Goal: Communication & Community: Answer question/provide support

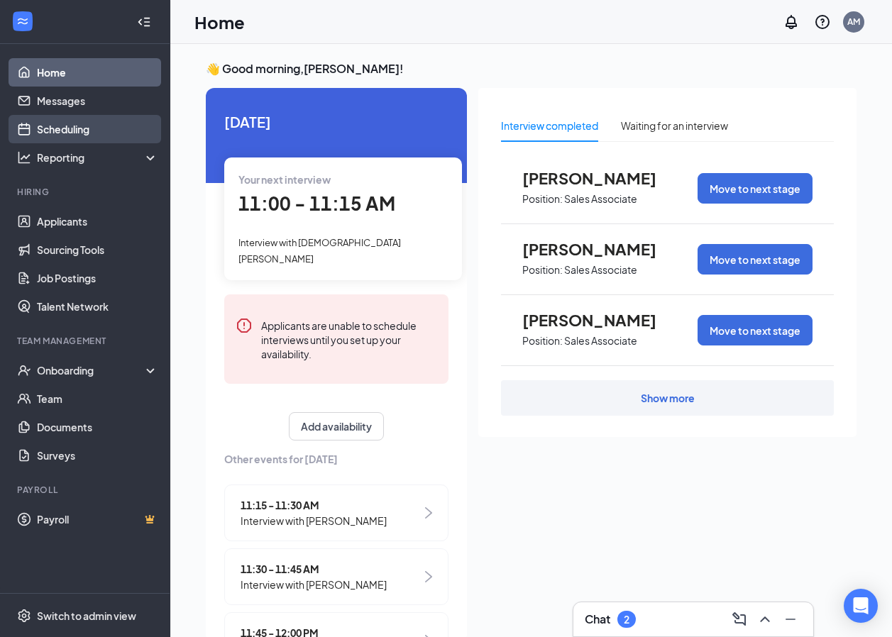
click at [75, 133] on link "Scheduling" at bounding box center [97, 129] width 121 height 28
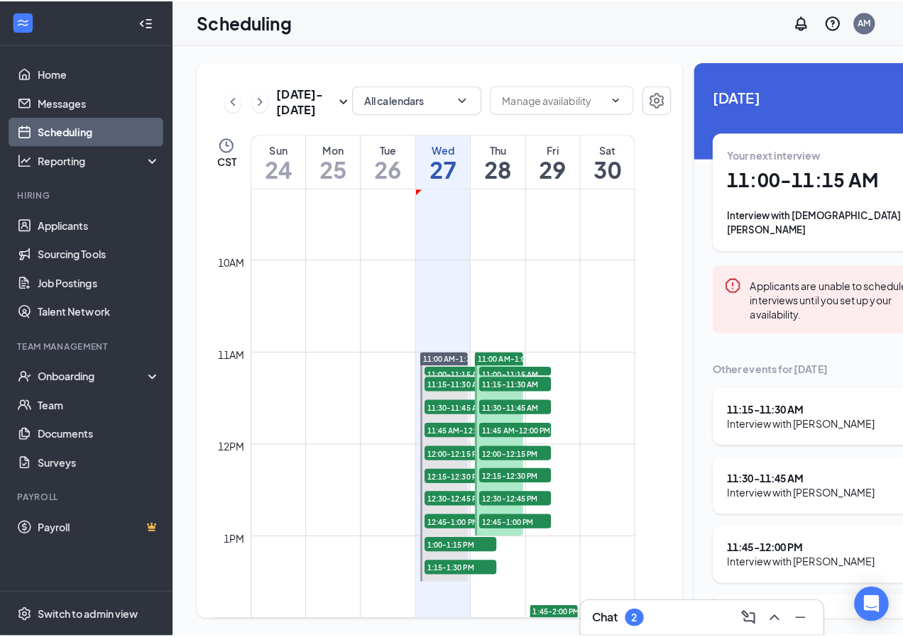
scroll to position [840, 0]
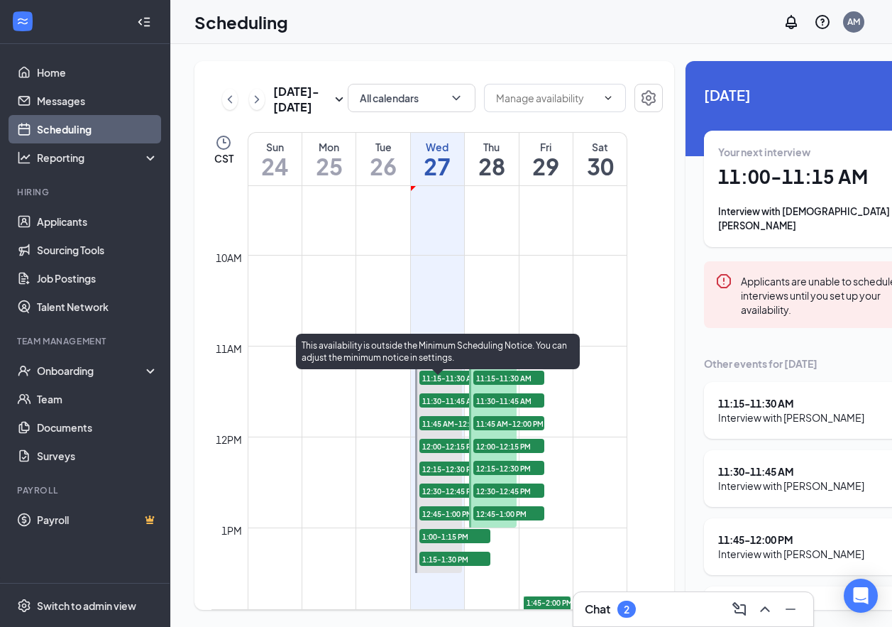
click at [441, 375] on span "11:00-11:15 AM" at bounding box center [454, 368] width 71 height 14
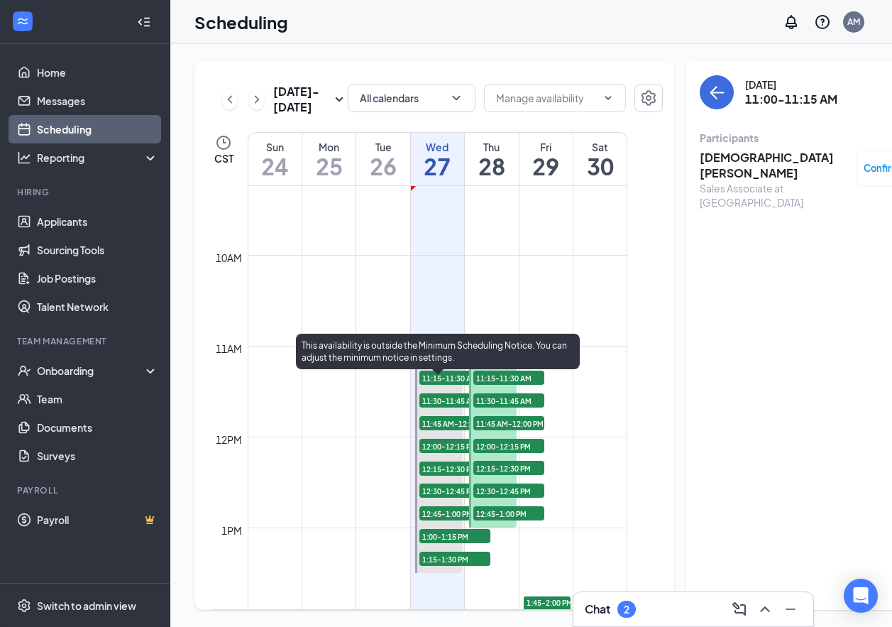
click at [443, 385] on span "11:15-11:30 AM" at bounding box center [454, 378] width 71 height 14
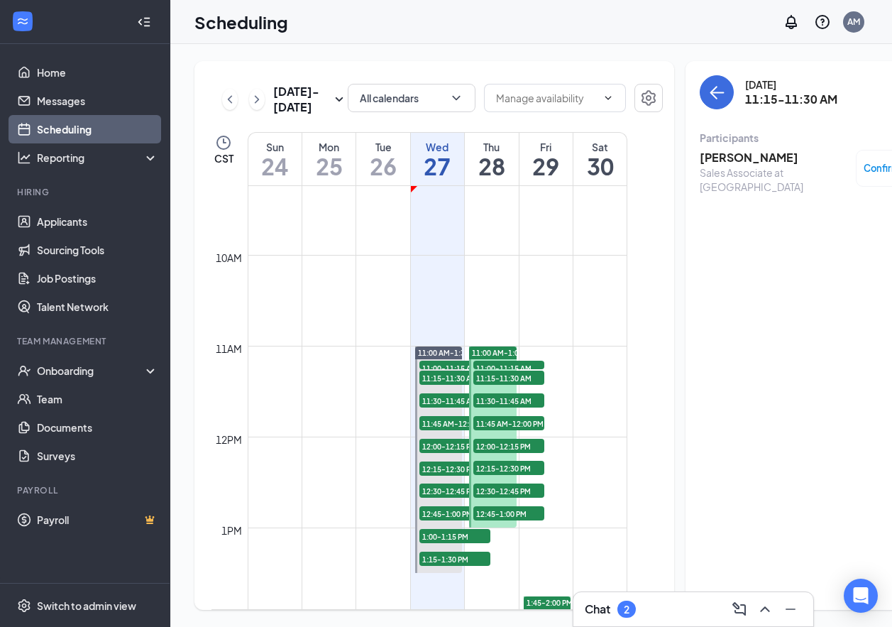
click at [660, 605] on div "Chat 2" at bounding box center [693, 609] width 217 height 23
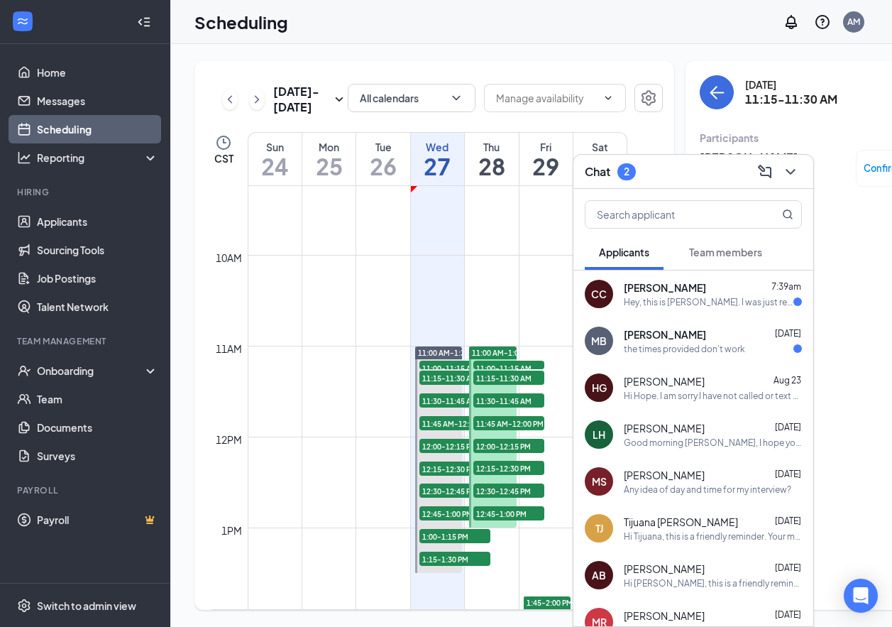
click at [710, 350] on div "the times provided don't work" at bounding box center [684, 349] width 121 height 12
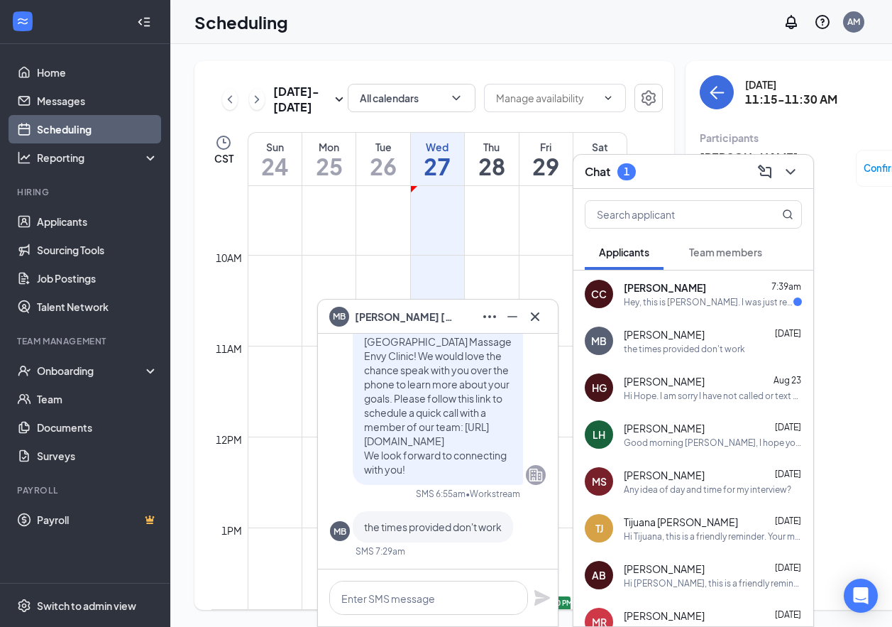
click at [664, 301] on div "Hey, this is [PERSON_NAME]. I was just reaching out to you in reference to the …" at bounding box center [709, 302] width 170 height 12
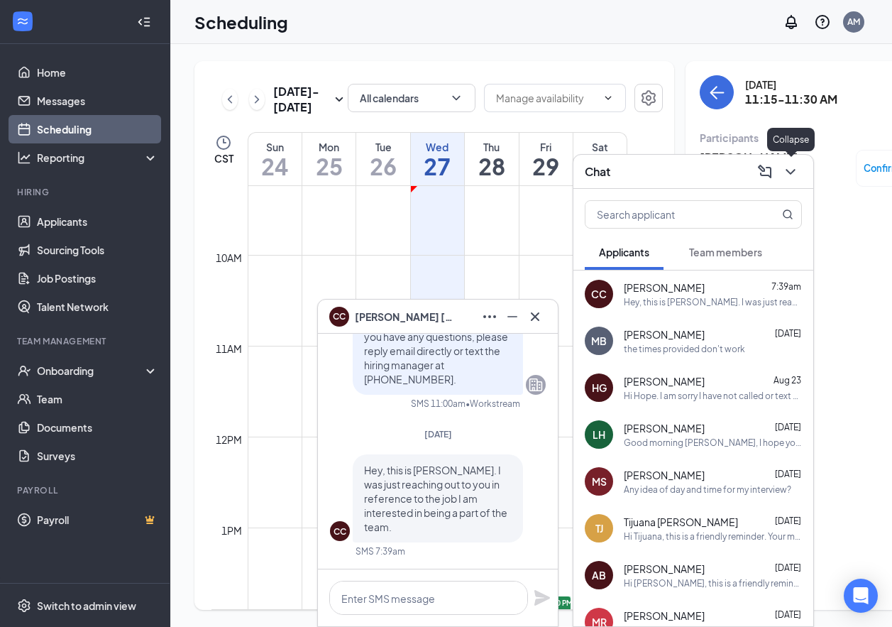
click at [795, 176] on icon "ChevronDown" at bounding box center [790, 171] width 17 height 17
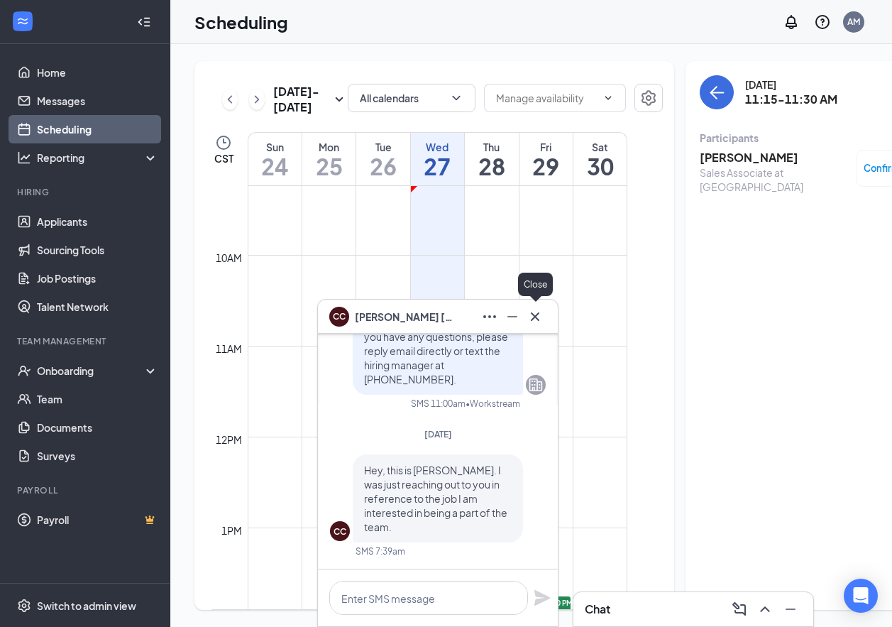
click at [539, 317] on icon "Cross" at bounding box center [535, 316] width 17 height 17
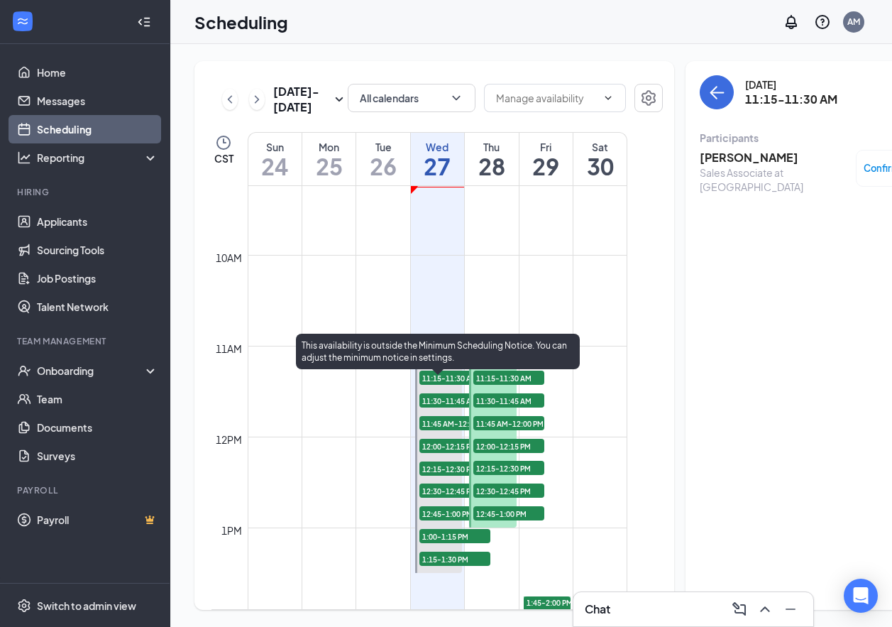
click at [459, 375] on span "11:00-11:15 AM" at bounding box center [454, 368] width 71 height 14
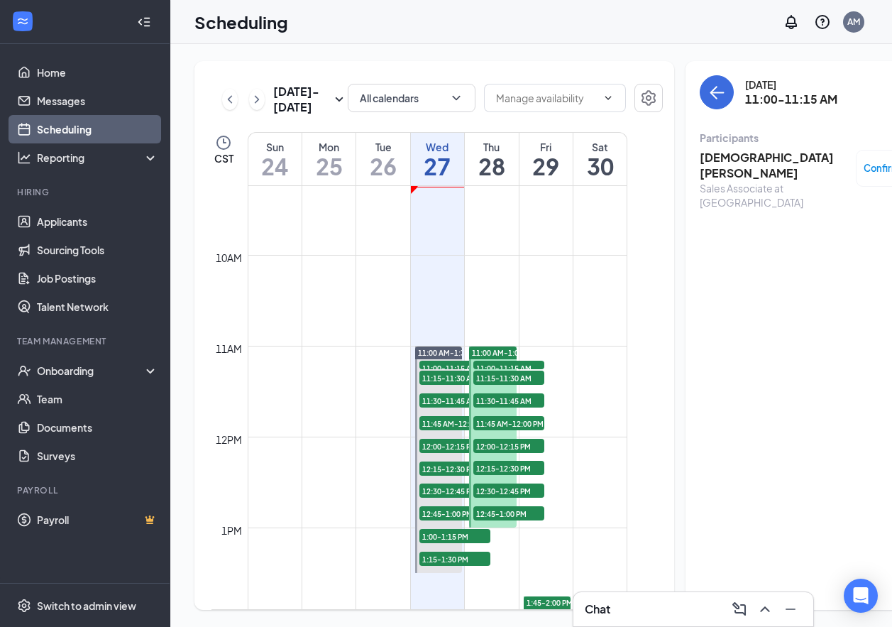
click at [708, 157] on h3 "[DEMOGRAPHIC_DATA][PERSON_NAME]" at bounding box center [774, 165] width 149 height 31
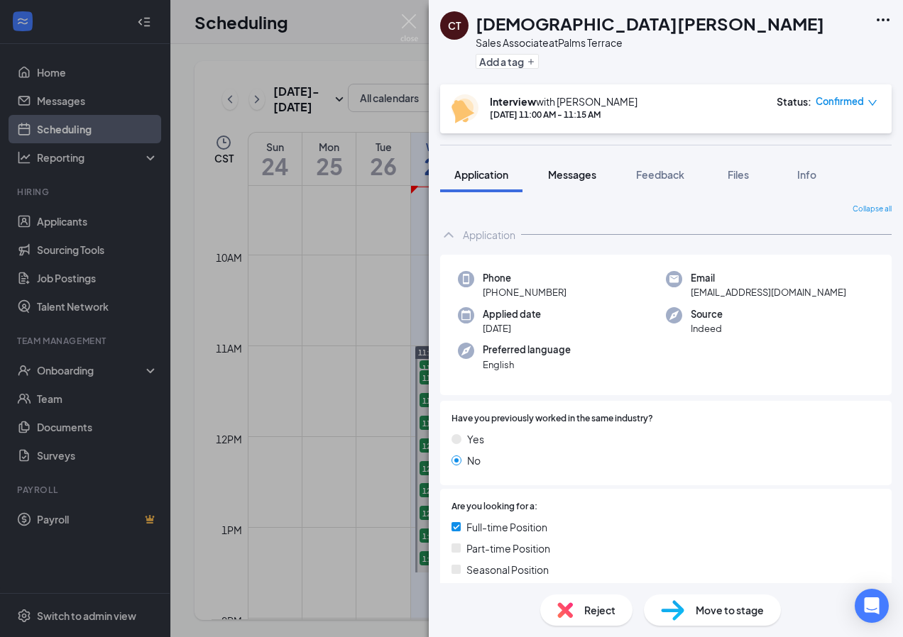
click at [571, 173] on span "Messages" at bounding box center [572, 174] width 48 height 13
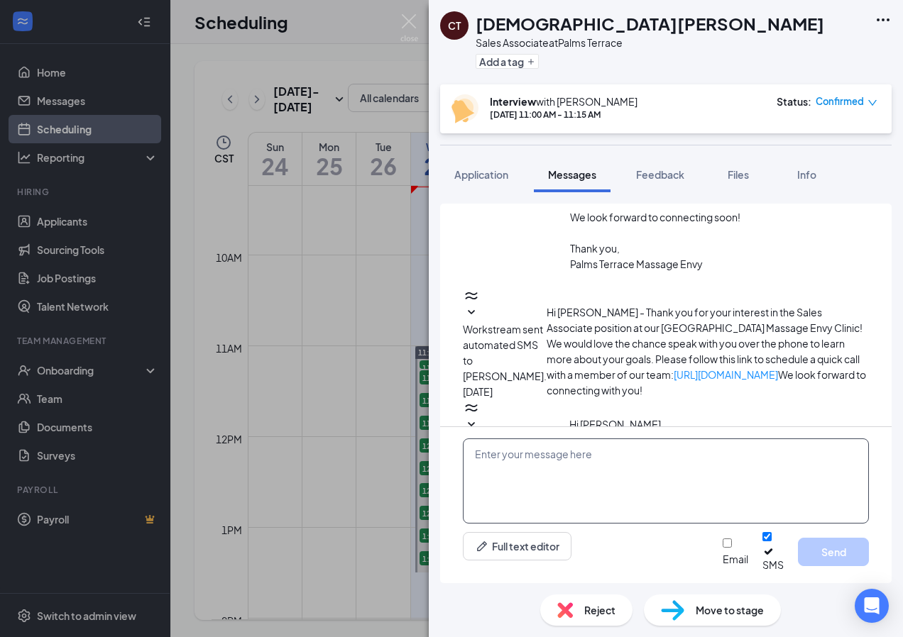
scroll to position [248, 0]
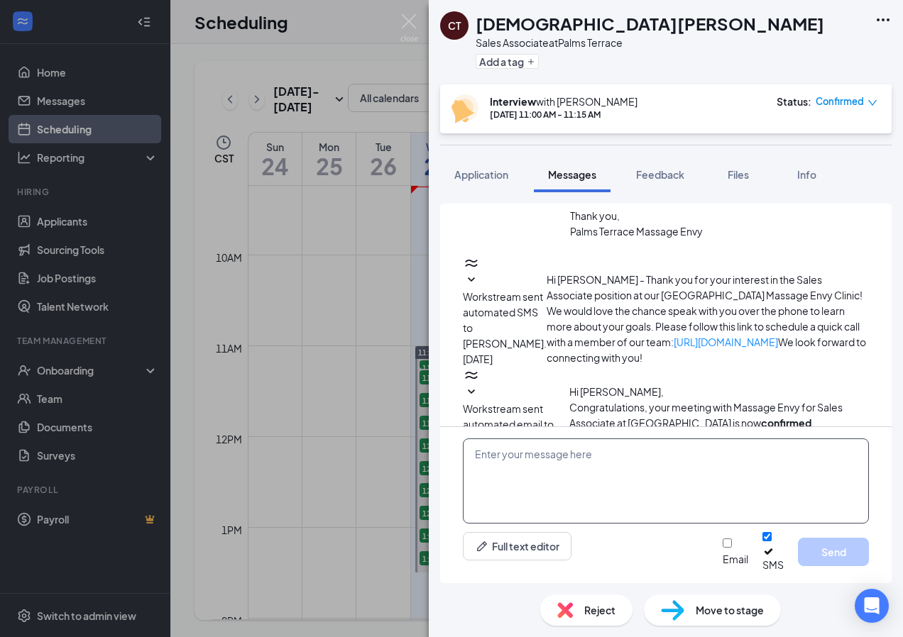
click at [527, 480] on textarea at bounding box center [666, 481] width 406 height 85
click at [664, 465] on textarea "Hello [PERSON_NAME]. We have you booked for [DATE] at 11:00am for a quick phone…" at bounding box center [666, 481] width 406 height 85
click at [527, 489] on textarea "Hello [PERSON_NAME]. We have you booked [DATE] at 11:00am for a quick phone int…" at bounding box center [666, 481] width 406 height 85
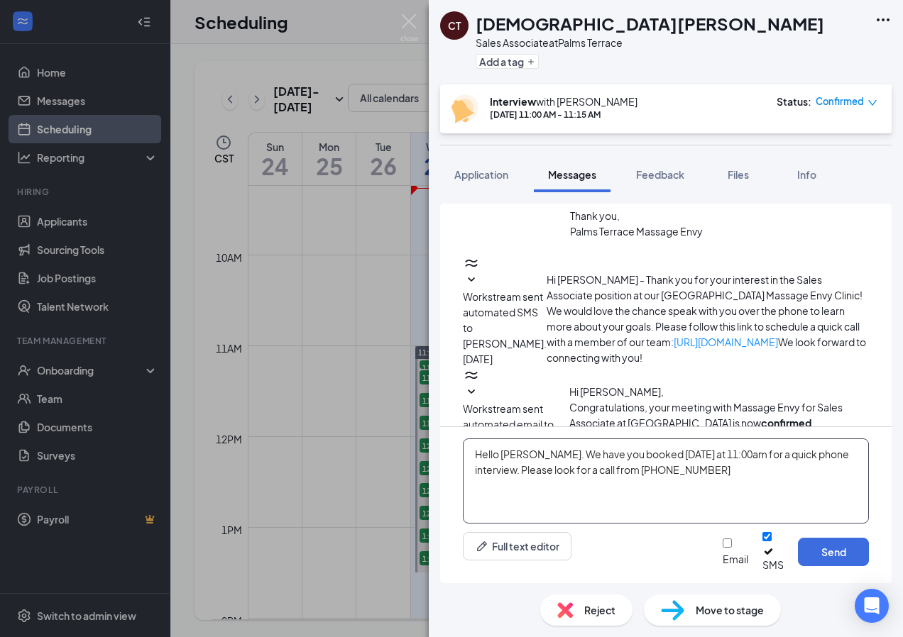
click at [642, 480] on textarea "Hello [PERSON_NAME]. We have you booked [DATE] at 11:00am for a quick phone int…" at bounding box center [666, 481] width 406 height 85
drag, startPoint x: 724, startPoint y: 486, endPoint x: 473, endPoint y: 470, distance: 251.8
click at [473, 470] on textarea "Hello [PERSON_NAME]. We have you booked [DATE] at 11:00am for a quick phone int…" at bounding box center [666, 481] width 406 height 85
click at [642, 513] on textarea "Hello [PERSON_NAME]. We have you booked [DATE] at 11:00am for a quick phone int…" at bounding box center [666, 481] width 406 height 85
type textarea "Hello [PERSON_NAME]. We have you booked [DATE] at 11:00am for a quick phone int…"
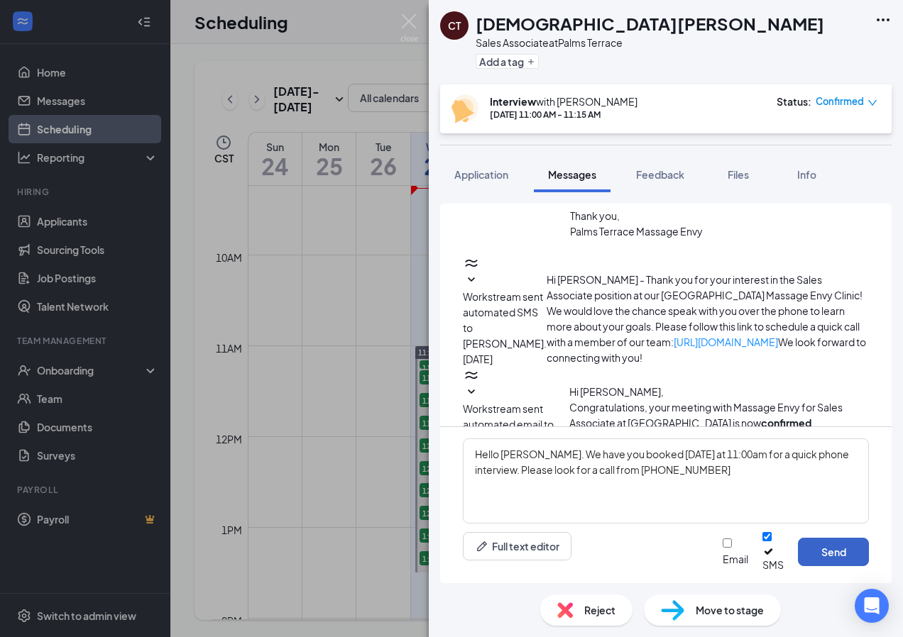
click at [822, 560] on button "Send" at bounding box center [833, 552] width 71 height 28
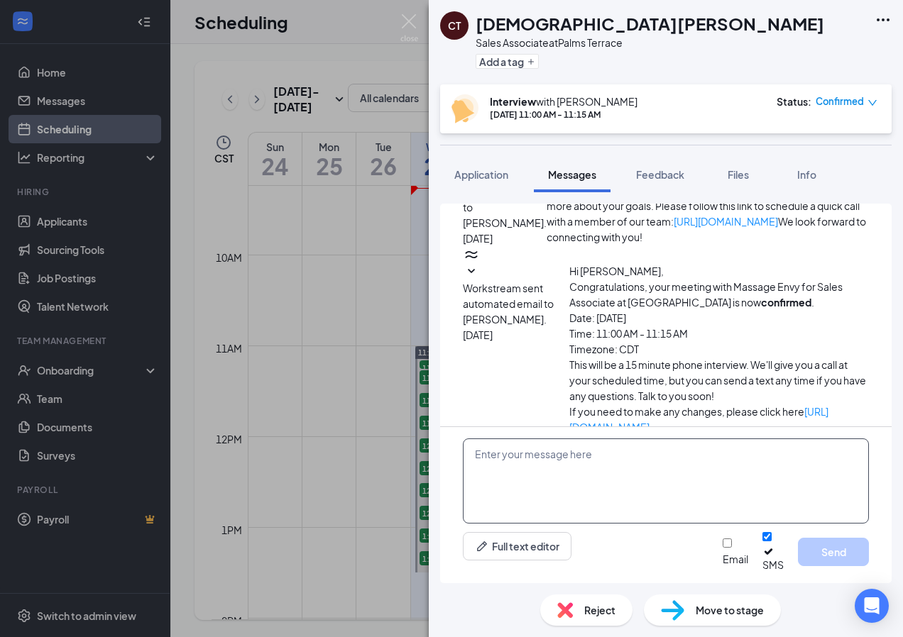
scroll to position [371, 0]
click at [402, 31] on img at bounding box center [409, 28] width 18 height 28
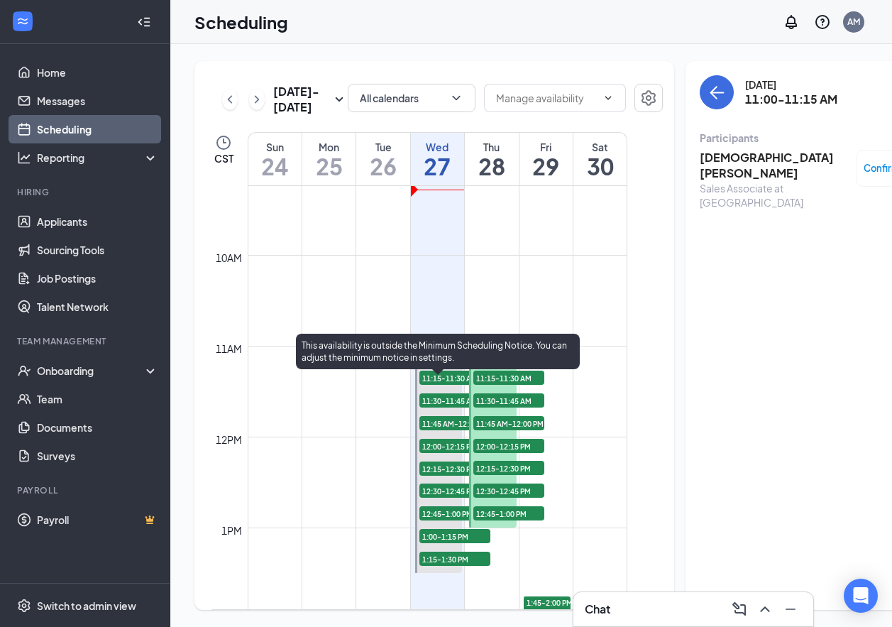
click at [438, 385] on span "11:15-11:30 AM" at bounding box center [454, 378] width 71 height 14
click at [440, 375] on span "11:00-11:15 AM" at bounding box center [454, 368] width 71 height 14
click at [437, 385] on span "11:15-11:30 AM" at bounding box center [454, 378] width 71 height 14
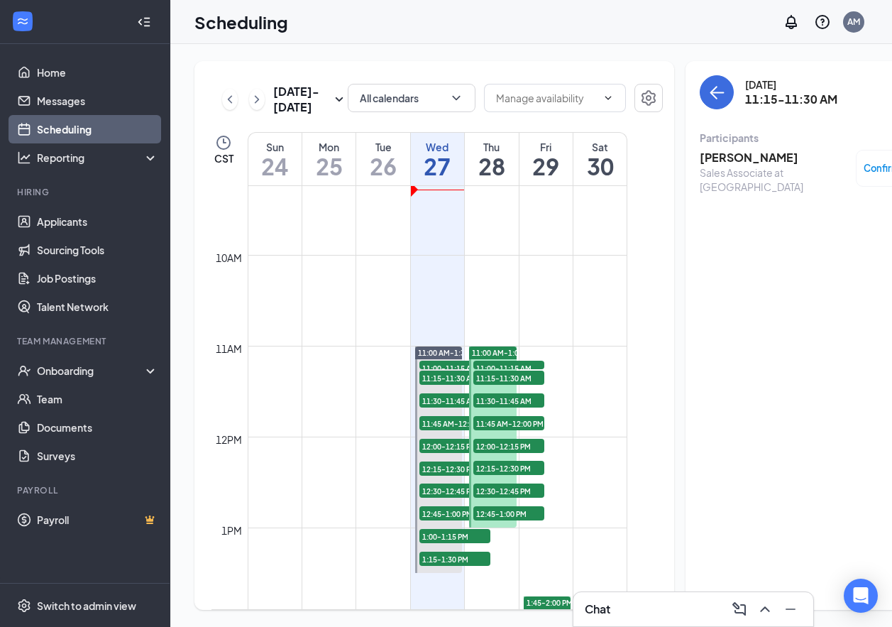
click at [723, 160] on h3 "[PERSON_NAME]" at bounding box center [774, 158] width 149 height 16
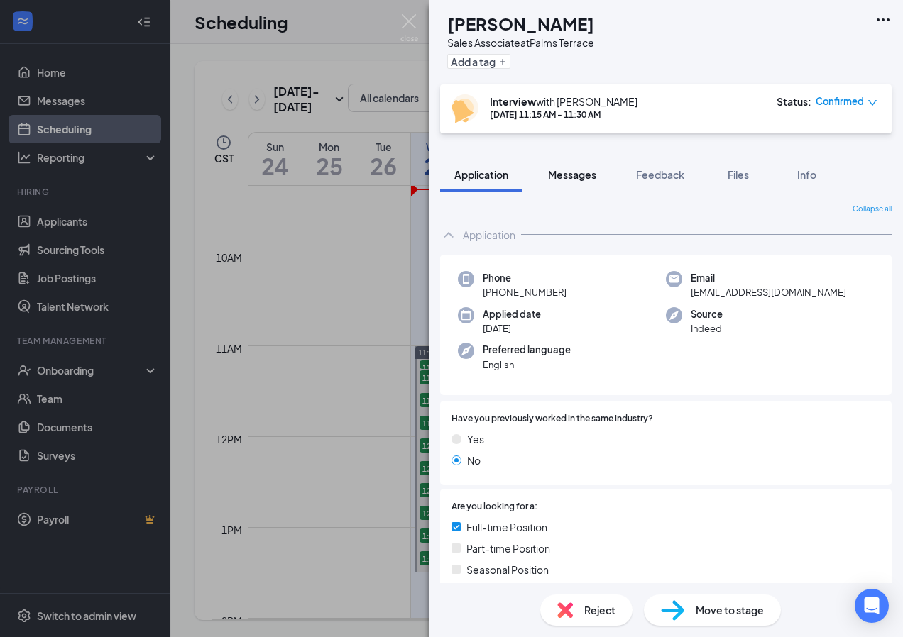
click at [575, 181] on div "Messages" at bounding box center [572, 175] width 48 height 14
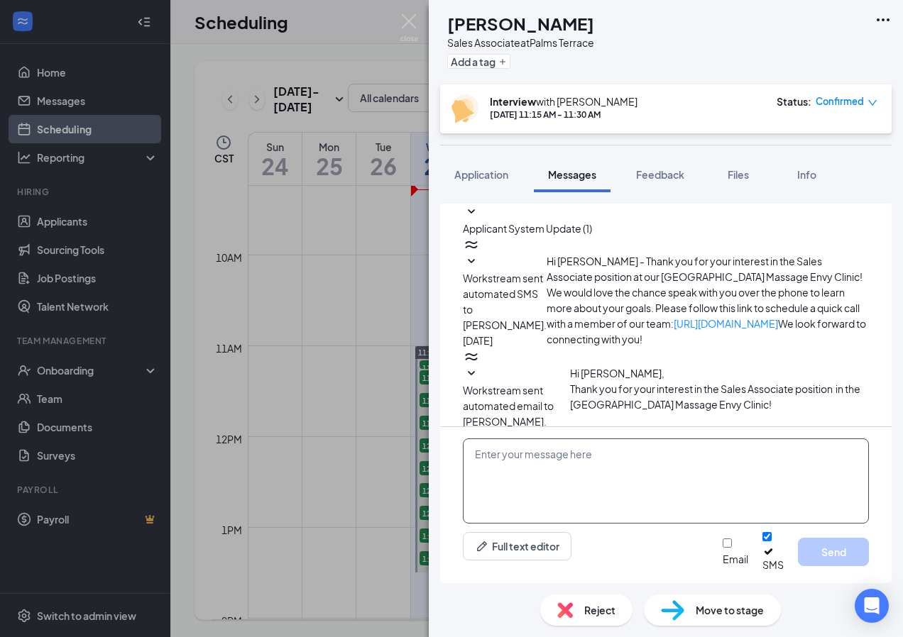
scroll to position [248, 0]
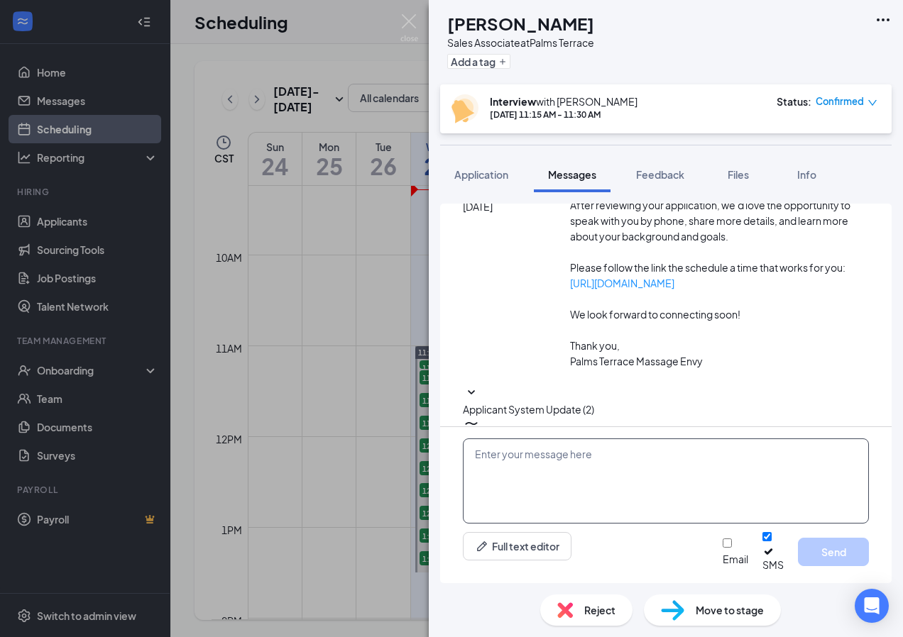
click at [540, 486] on textarea at bounding box center [666, 481] width 406 height 85
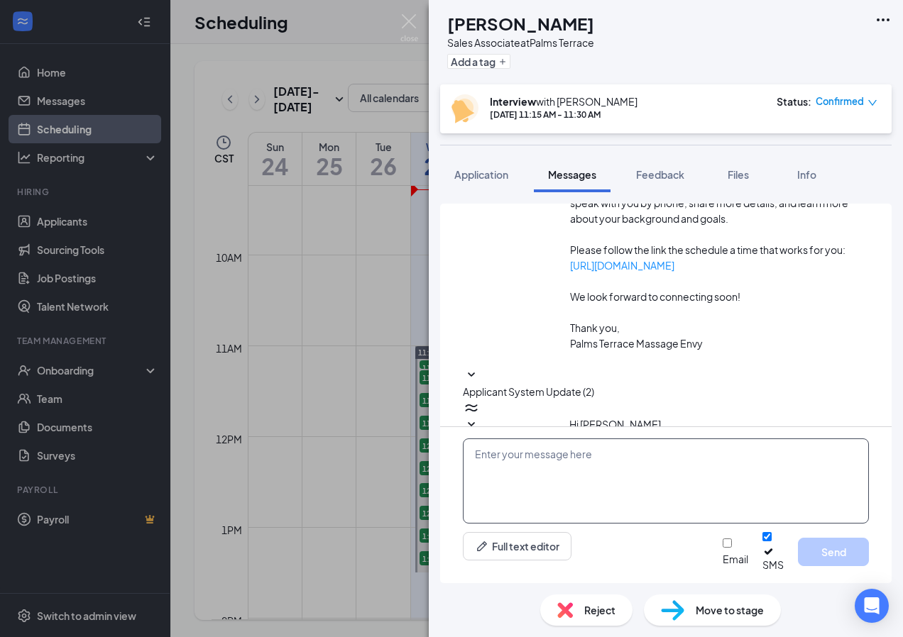
paste textarea "Hello [PERSON_NAME]. We have you booked [DATE] at 11:00am for a quick phone int…"
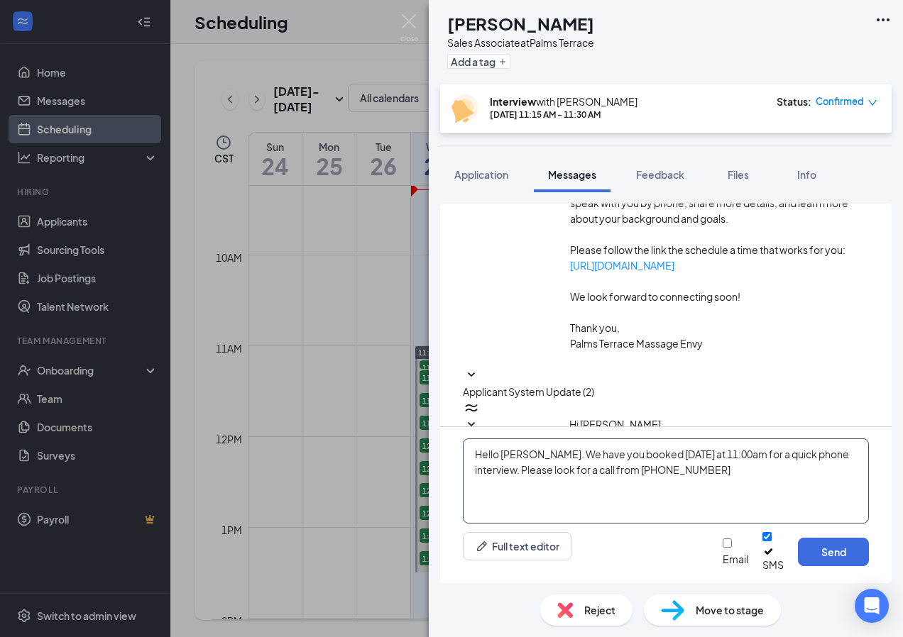
click at [541, 466] on textarea "Hello [PERSON_NAME]. We have you booked [DATE] at 11:00am for a quick phone int…" at bounding box center [666, 481] width 406 height 85
click at [703, 464] on textarea "Hello [PERSON_NAME]. We have you booked [DATE] at 11:00am for a quick phone int…" at bounding box center [666, 481] width 406 height 85
type textarea "Hello [PERSON_NAME]. We have you booked [DATE] at 11:15am for a quick phone int…"
click at [818, 566] on button "Send" at bounding box center [833, 552] width 71 height 28
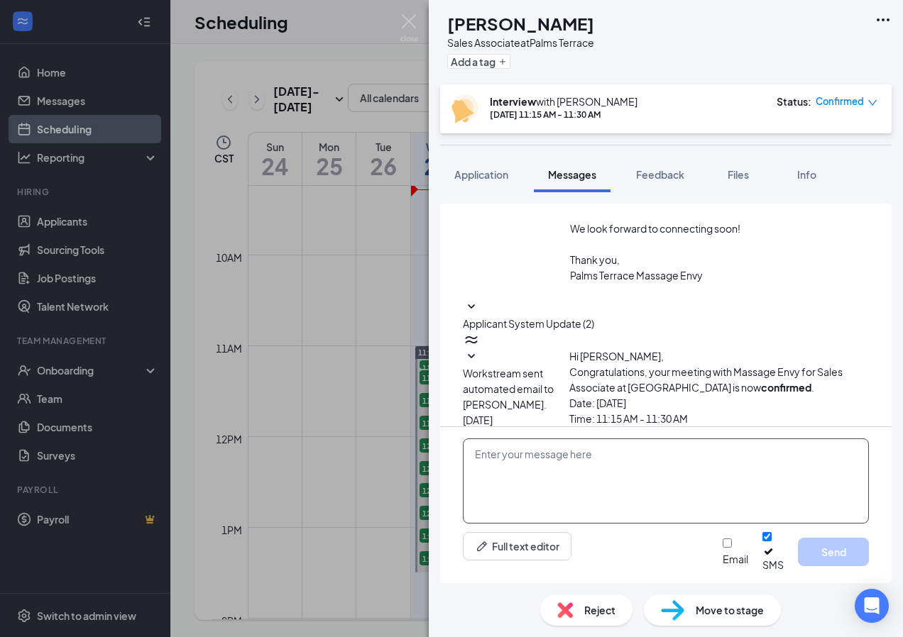
scroll to position [371, 0]
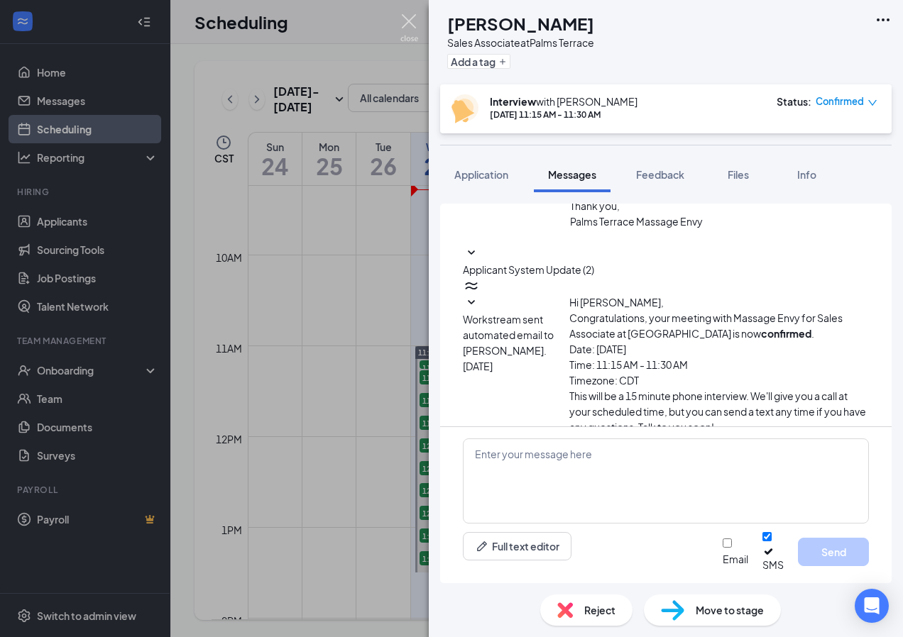
click at [406, 27] on img at bounding box center [409, 28] width 18 height 28
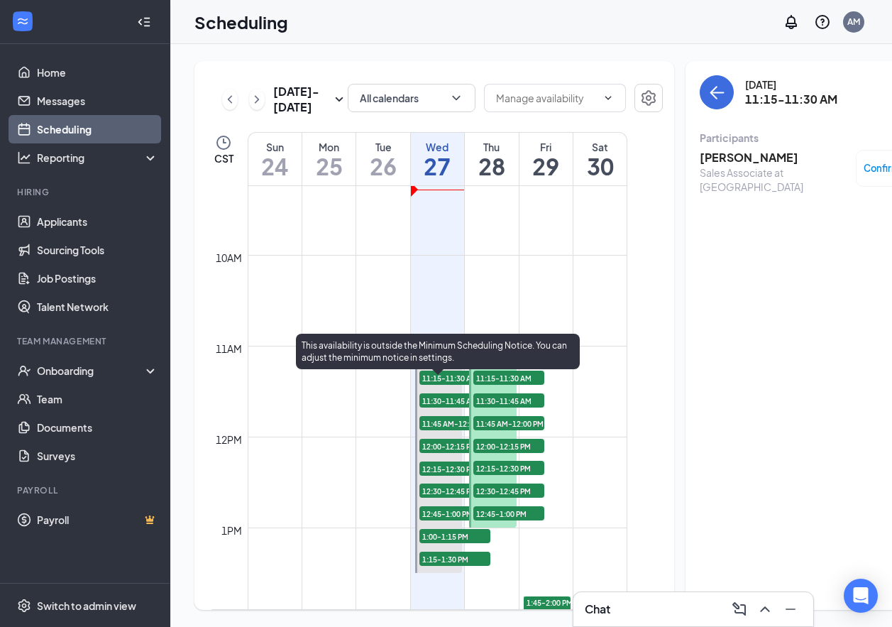
click at [459, 407] on span "11:30-11:45 AM" at bounding box center [454, 400] width 71 height 14
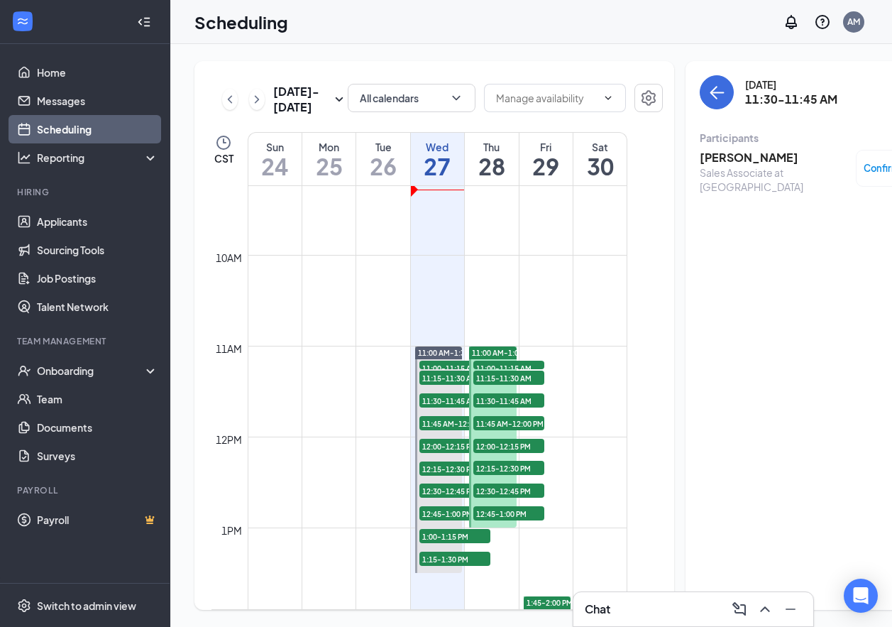
click at [700, 159] on h3 "[PERSON_NAME]" at bounding box center [774, 158] width 149 height 16
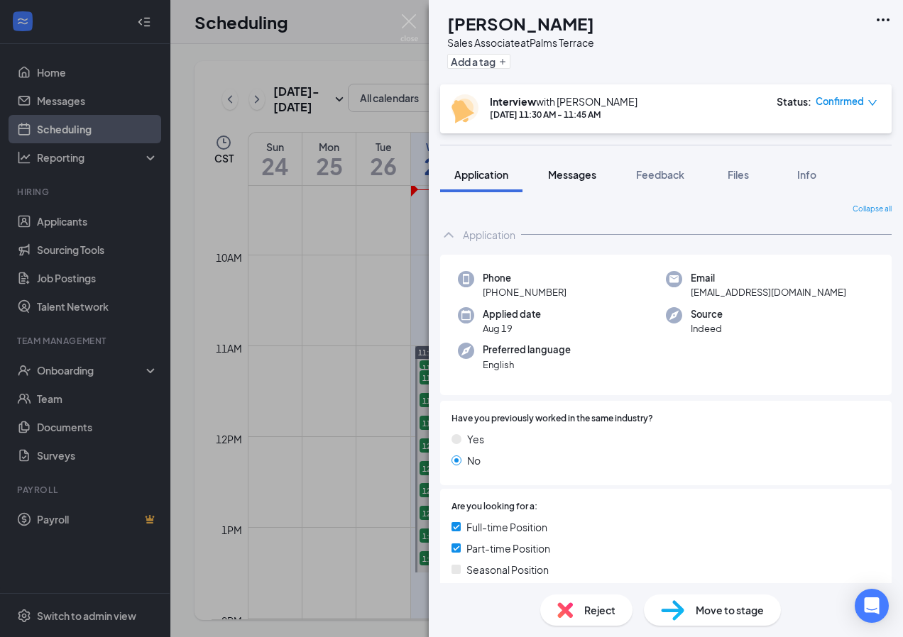
click at [585, 176] on span "Messages" at bounding box center [572, 174] width 48 height 13
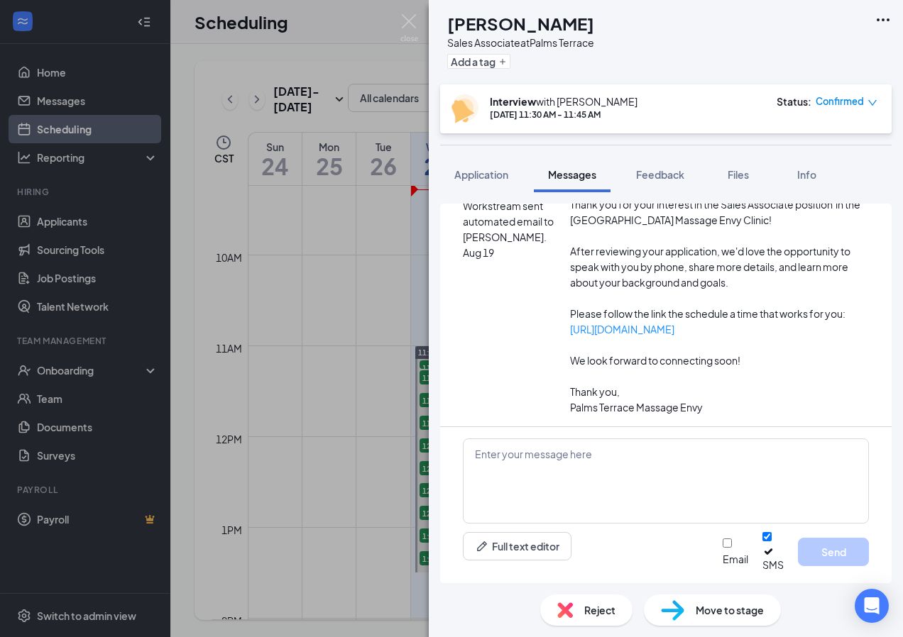
scroll to position [248, 0]
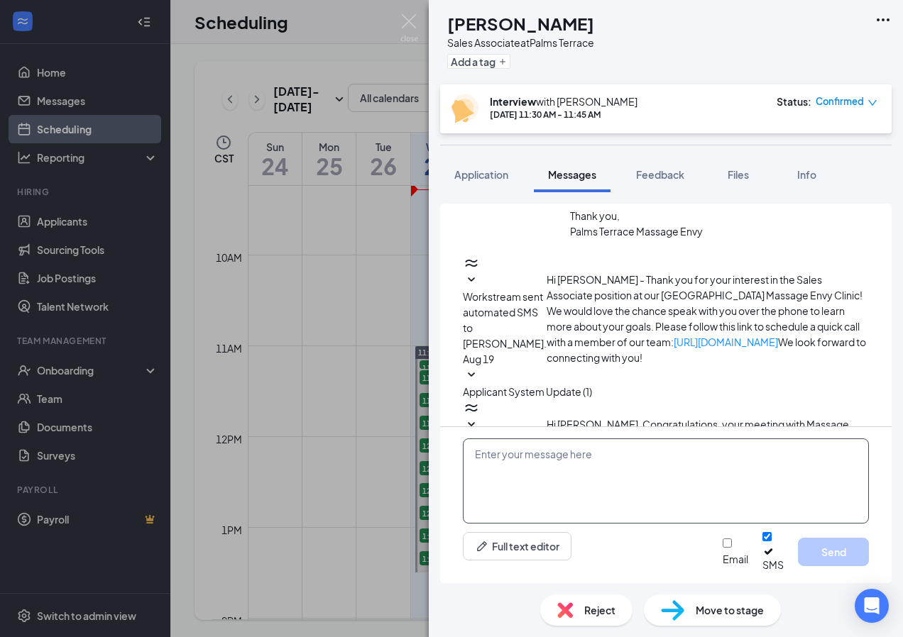
click at [522, 478] on textarea at bounding box center [666, 481] width 406 height 85
paste textarea "Hello [PERSON_NAME]. We have you booked [DATE] at 11:00am for a quick phone int…"
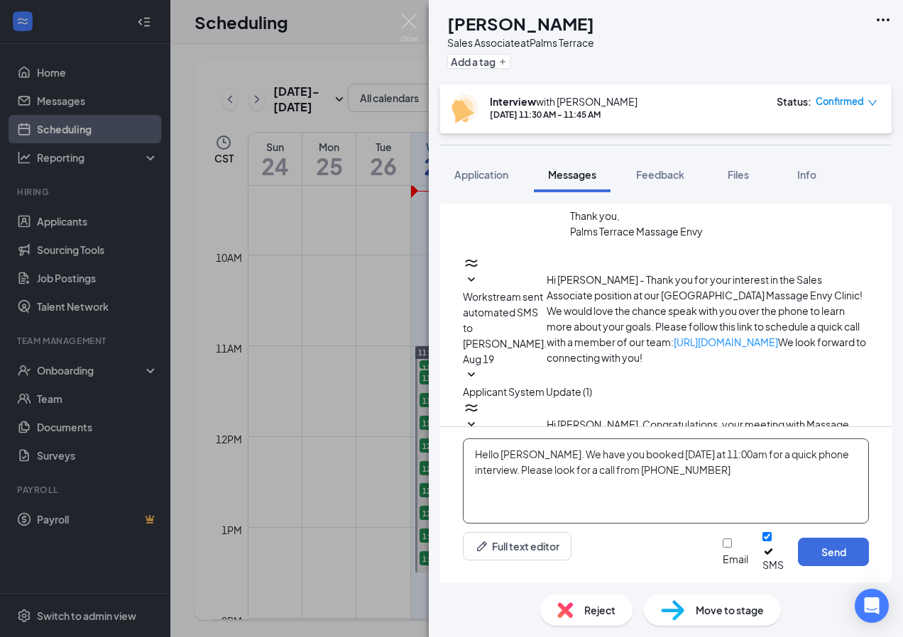
click at [542, 465] on textarea "Hello [PERSON_NAME]. We have you booked [DATE] at 11:00am for a quick phone int…" at bounding box center [666, 481] width 406 height 85
click at [698, 466] on textarea "Hello [PERSON_NAME]. We have you booked [DATE] at 11:00am for a quick phone int…" at bounding box center [666, 481] width 406 height 85
click at [689, 487] on textarea "Hello [PERSON_NAME]. We have you booked [DATE] at 11:30am for a quick phone int…" at bounding box center [666, 481] width 406 height 85
type textarea "Hello [PERSON_NAME]. We have you booked [DATE] at 11:30am for a quick phone int…"
click at [803, 562] on button "Send" at bounding box center [833, 552] width 71 height 28
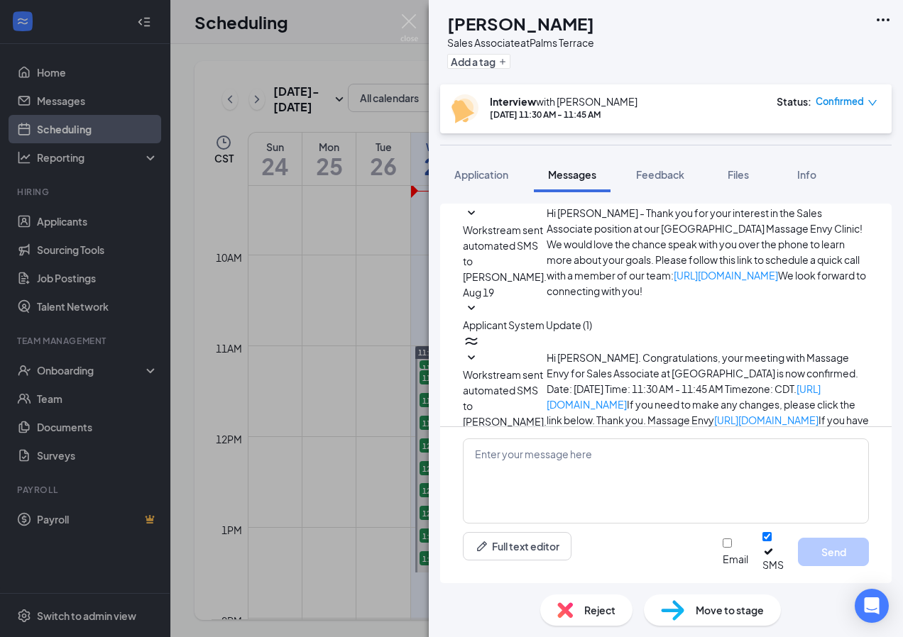
scroll to position [356, 0]
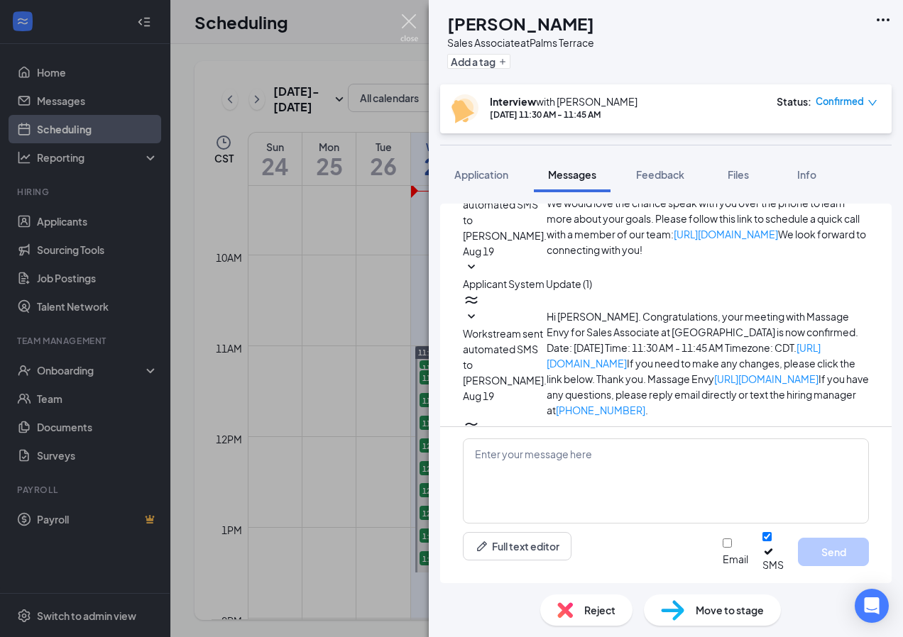
click at [402, 26] on img at bounding box center [409, 28] width 18 height 28
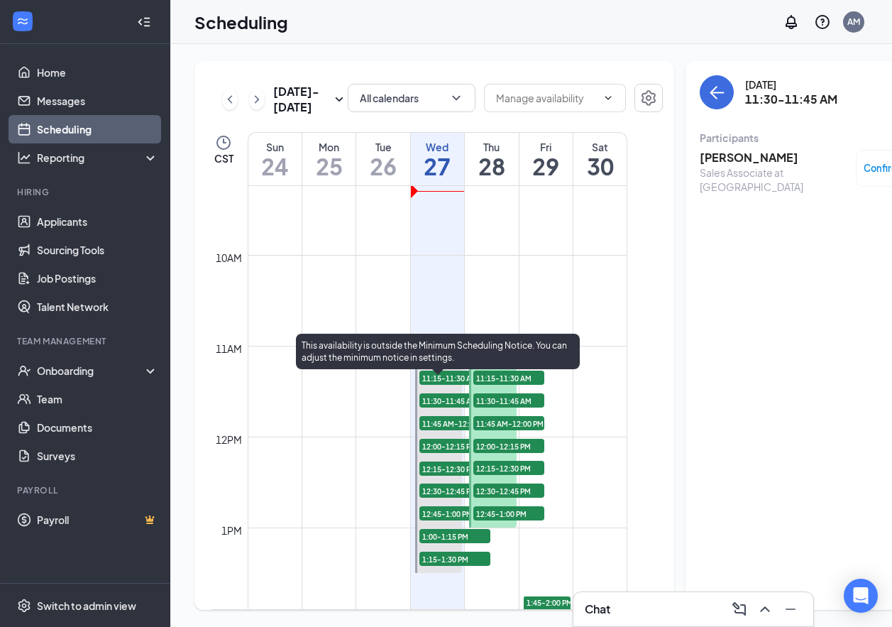
click at [438, 430] on span "11:45 AM-12:00 PM" at bounding box center [454, 423] width 71 height 14
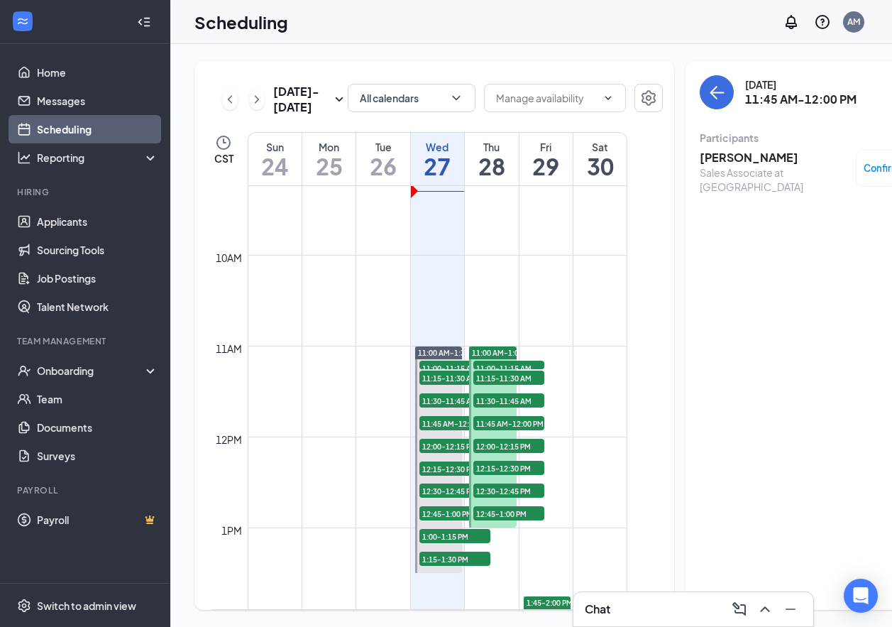
click at [739, 160] on h3 "[PERSON_NAME]" at bounding box center [774, 158] width 149 height 16
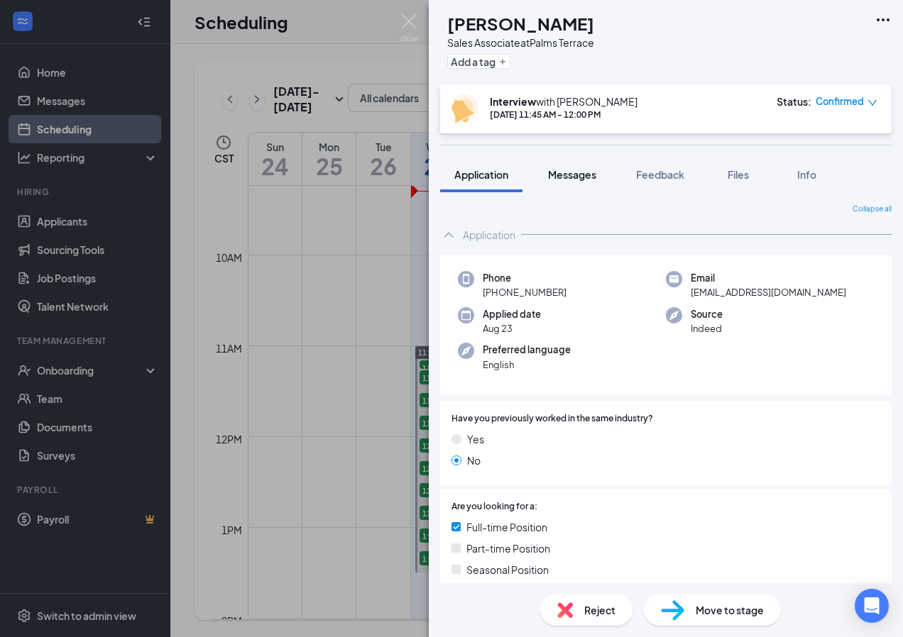
click at [589, 172] on span "Messages" at bounding box center [572, 174] width 48 height 13
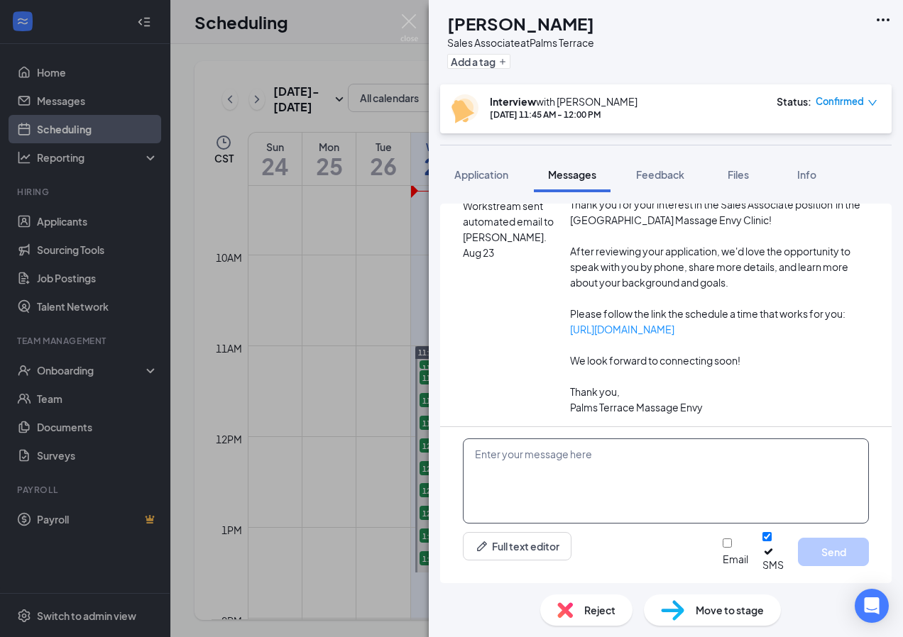
scroll to position [290, 0]
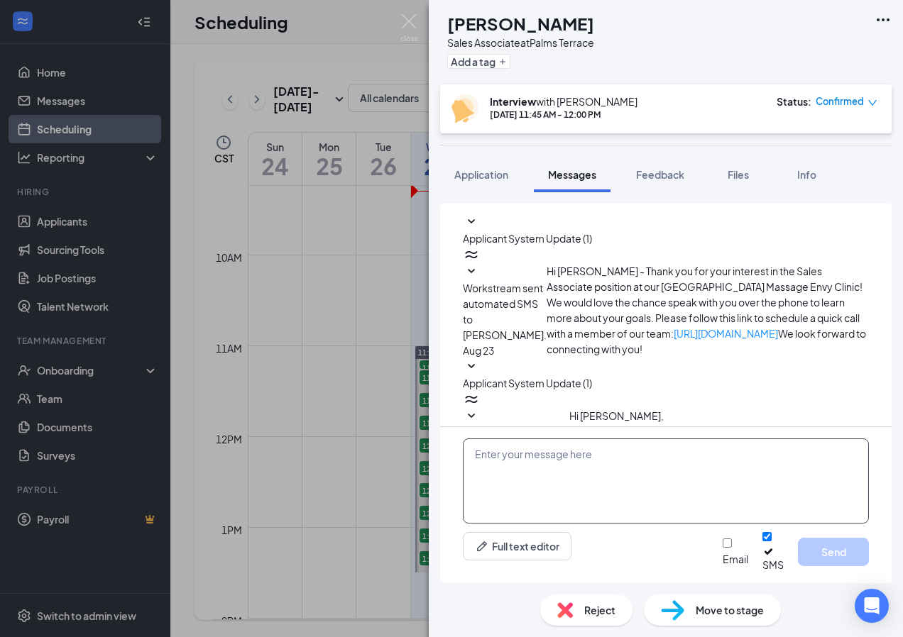
click at [561, 476] on textarea at bounding box center [666, 481] width 406 height 85
paste textarea "Hello [PERSON_NAME]. We have you booked [DATE] at 11:00am for a quick phone int…"
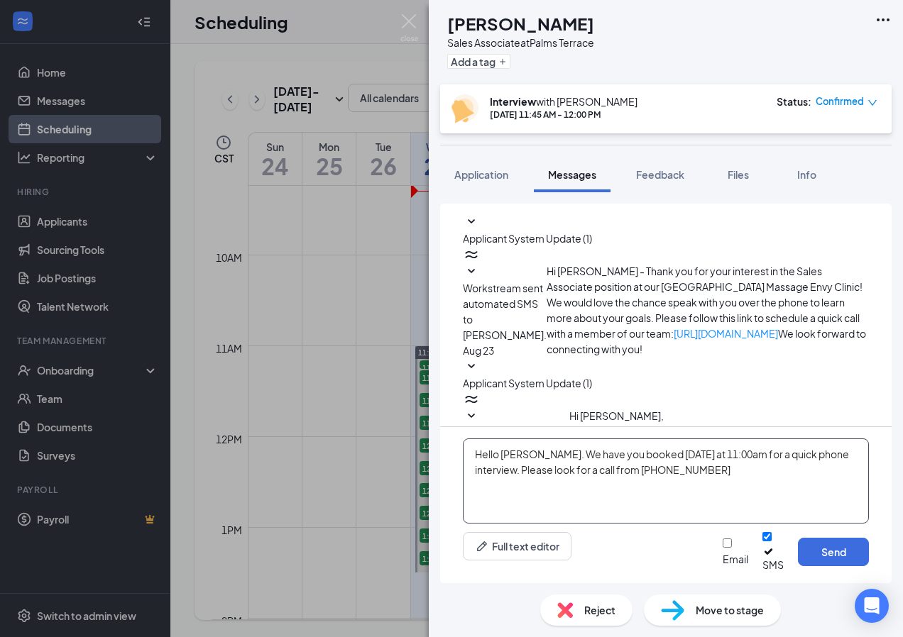
click at [542, 463] on textarea "Hello [PERSON_NAME]. We have you booked [DATE] at 11:00am for a quick phone int…" at bounding box center [666, 481] width 406 height 85
click at [705, 463] on textarea "Hello [PERSON_NAME]. We have you booked [DATE] at 11:00am for a quick phone int…" at bounding box center [666, 481] width 406 height 85
click at [687, 488] on textarea "Hello [PERSON_NAME]. We have you booked [DATE] at 11:45am for a quick phone int…" at bounding box center [666, 481] width 406 height 85
type textarea "Hello [PERSON_NAME]. We have you booked [DATE] at 11:45am for a quick phone int…"
click at [830, 557] on button "Send" at bounding box center [833, 552] width 71 height 28
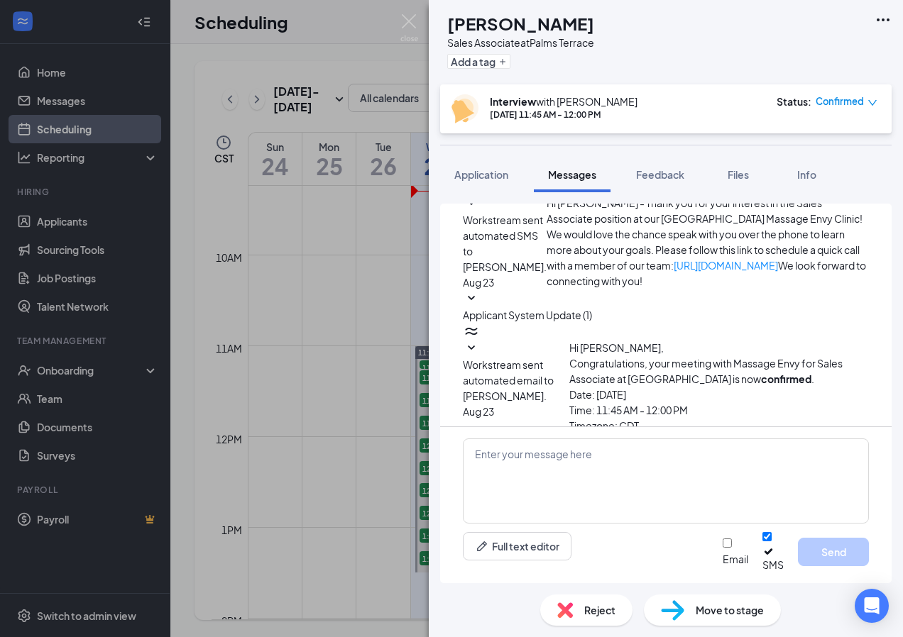
scroll to position [412, 0]
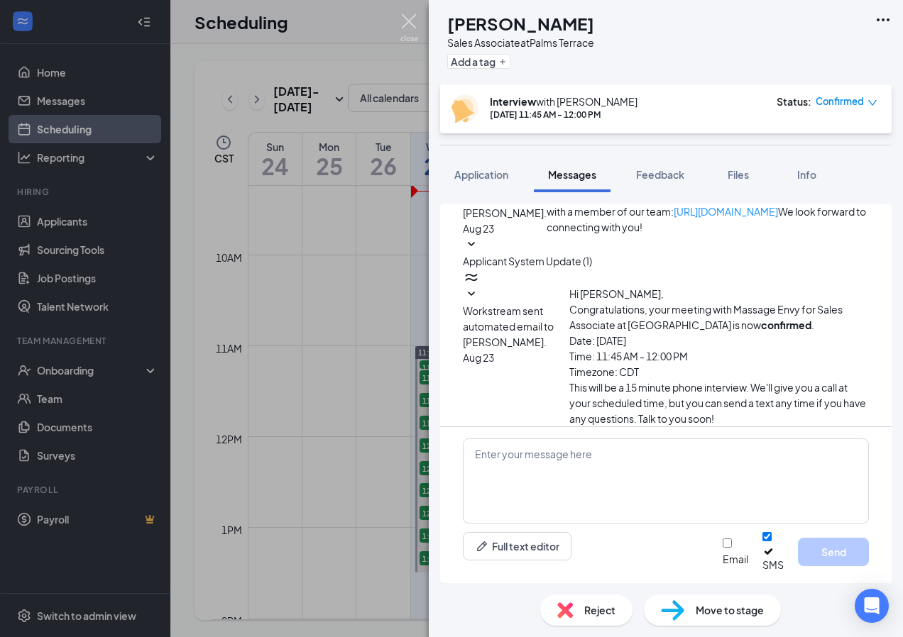
click at [402, 33] on img at bounding box center [409, 28] width 18 height 28
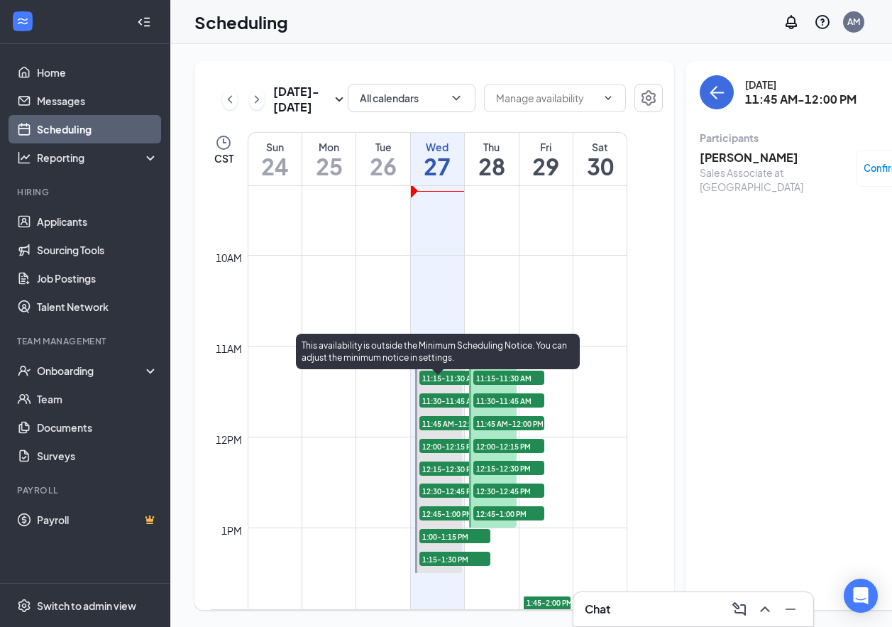
click at [438, 453] on span "12:00-12:15 PM" at bounding box center [454, 446] width 71 height 14
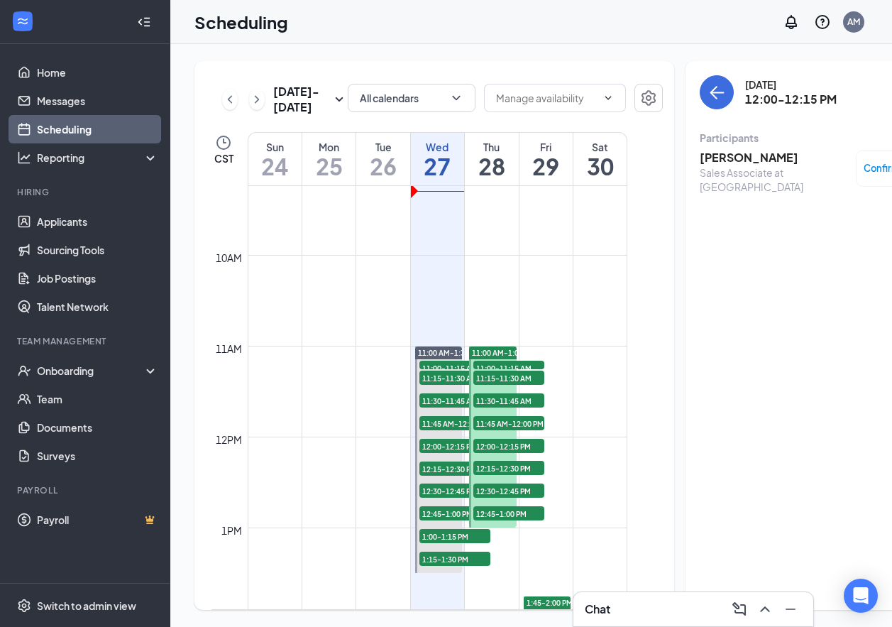
click at [706, 156] on h3 "[PERSON_NAME]" at bounding box center [774, 158] width 149 height 16
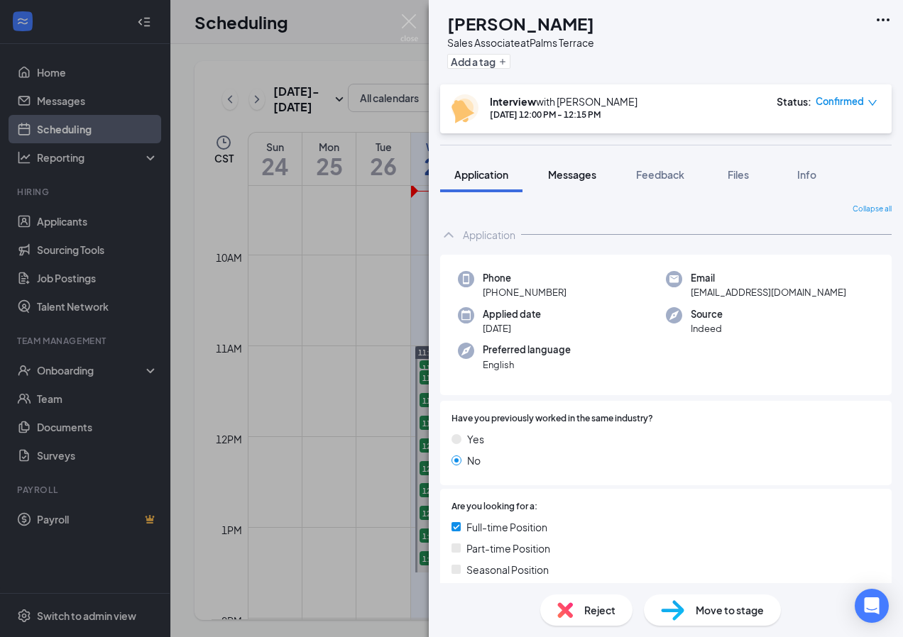
click at [581, 175] on span "Messages" at bounding box center [572, 174] width 48 height 13
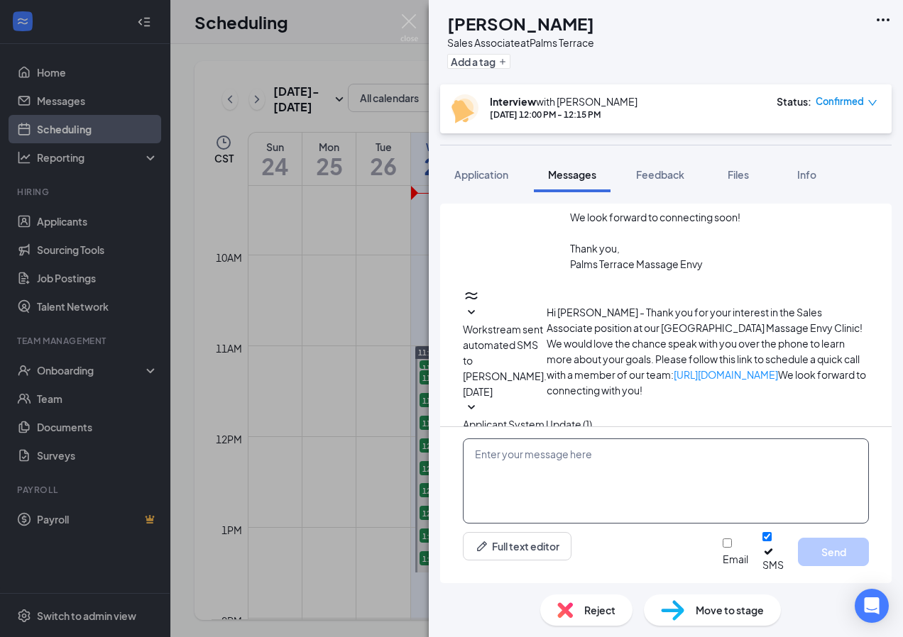
scroll to position [248, 0]
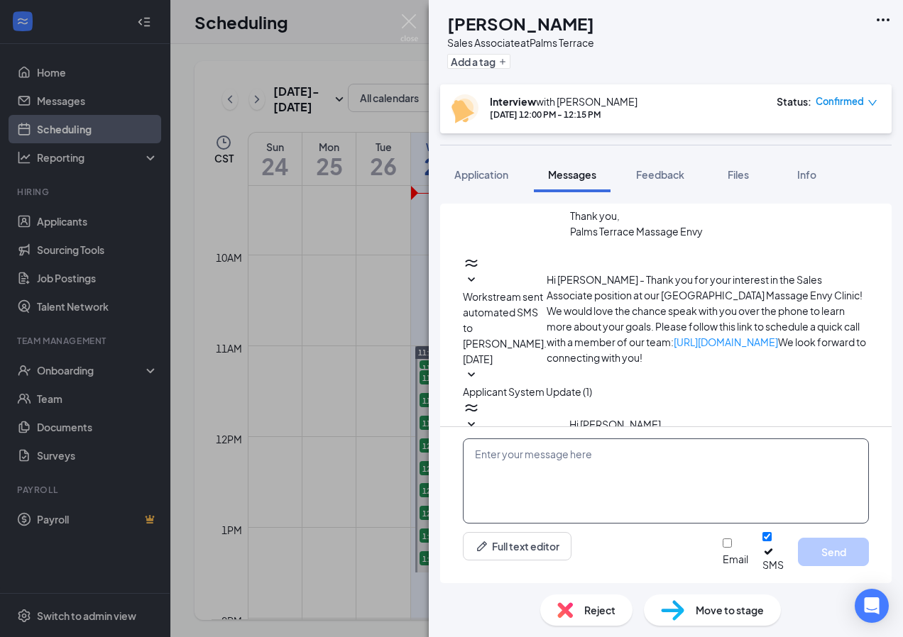
click at [539, 470] on textarea at bounding box center [666, 481] width 406 height 85
paste textarea "Hello [PERSON_NAME]. We have you booked [DATE] at 11:00am for a quick phone int…"
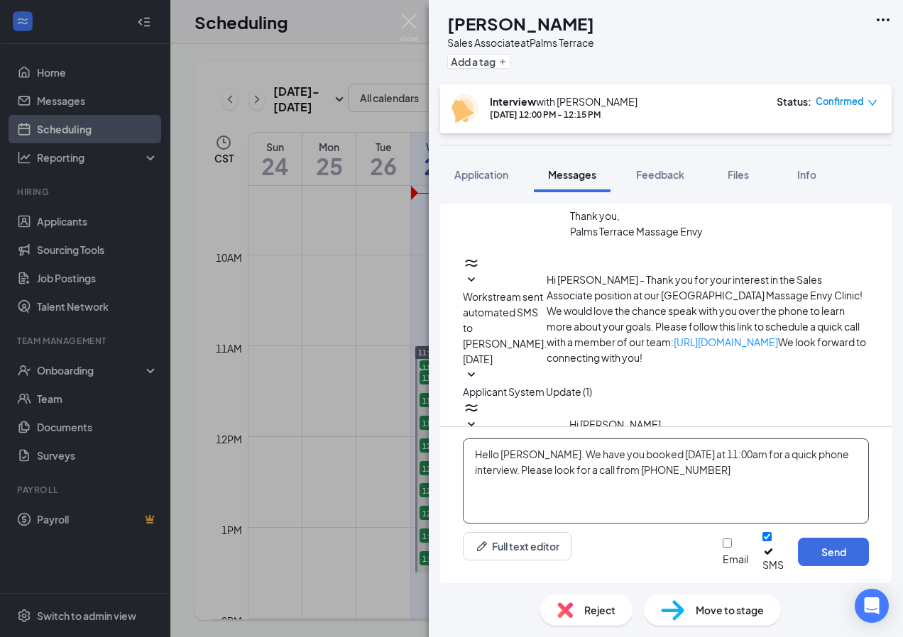
click at [541, 467] on textarea "Hello [PERSON_NAME]. We have you booked [DATE] at 11:00am for a quick phone int…" at bounding box center [666, 481] width 406 height 85
click at [717, 469] on textarea "Hello [PERSON_NAME]. We have you booked [DATE] at 11:00am for a quick phone int…" at bounding box center [666, 481] width 406 height 85
click at [698, 497] on textarea "Hello [PERSON_NAME]. We have you booked [DATE] at 12:00pm for a quick phone int…" at bounding box center [666, 481] width 406 height 85
drag, startPoint x: 678, startPoint y: 488, endPoint x: 478, endPoint y: 468, distance: 201.2
click at [478, 468] on textarea "Hello [PERSON_NAME]. We have you booked [DATE] at 12:00pm for a quick phone int…" at bounding box center [666, 481] width 406 height 85
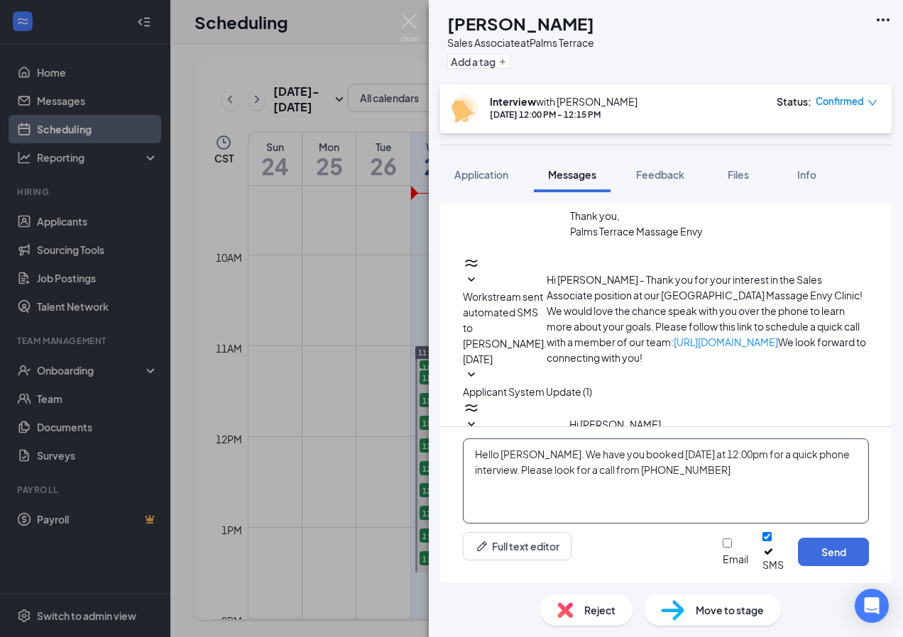
click at [703, 488] on textarea "Hello [PERSON_NAME]. We have you booked [DATE] at 12:00pm for a quick phone int…" at bounding box center [666, 481] width 406 height 85
type textarea "Hello [PERSON_NAME]. We have you booked [DATE] at 12:00pm for a quick phone int…"
click at [828, 566] on button "Send" at bounding box center [833, 552] width 71 height 28
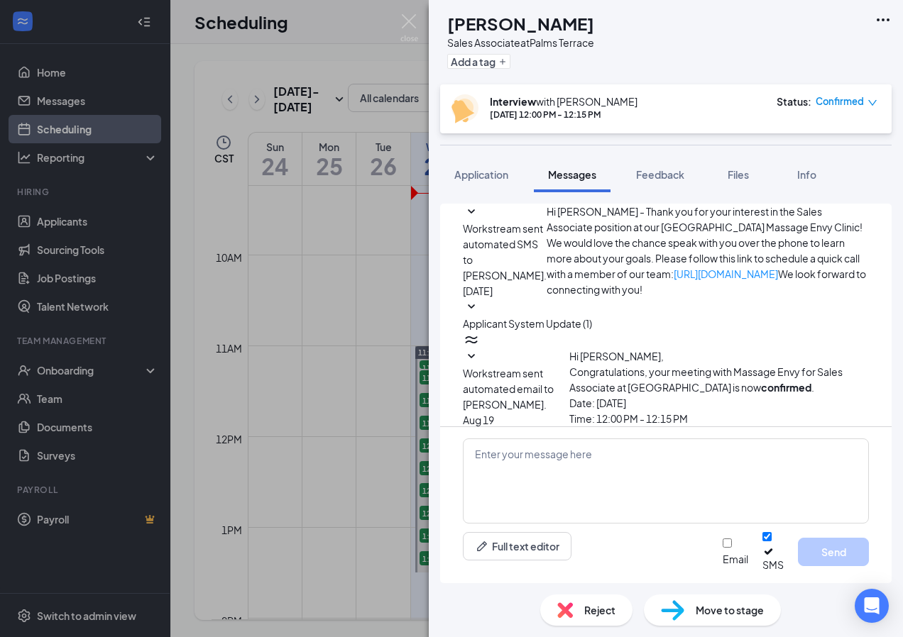
scroll to position [371, 0]
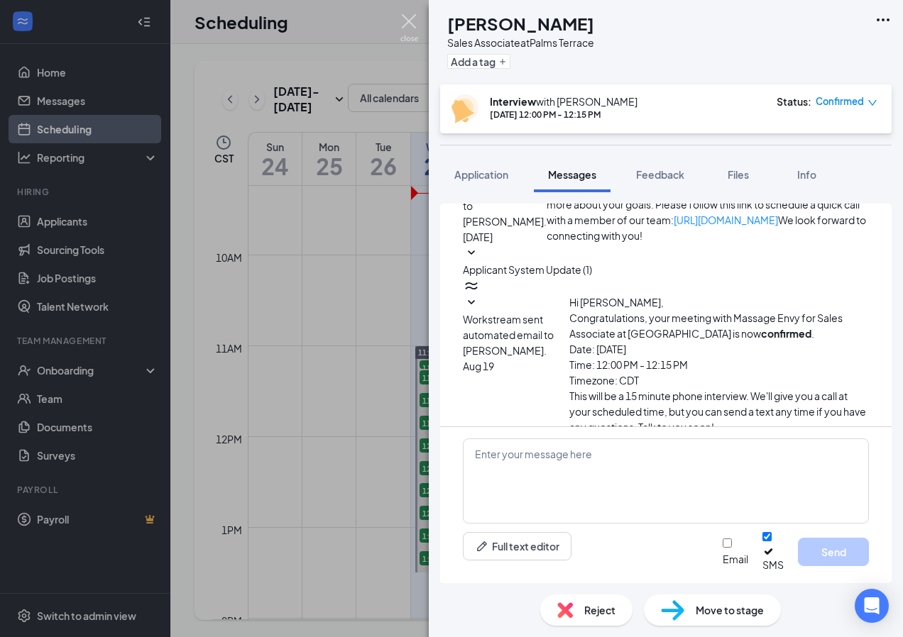
click at [409, 31] on img at bounding box center [409, 28] width 18 height 28
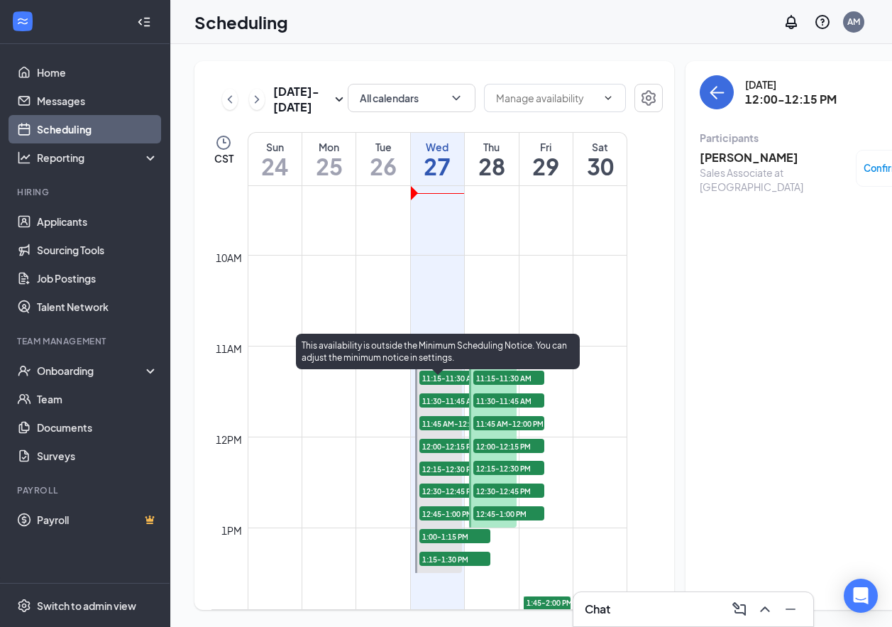
click at [432, 476] on span "12:15-12:30 PM" at bounding box center [454, 468] width 71 height 14
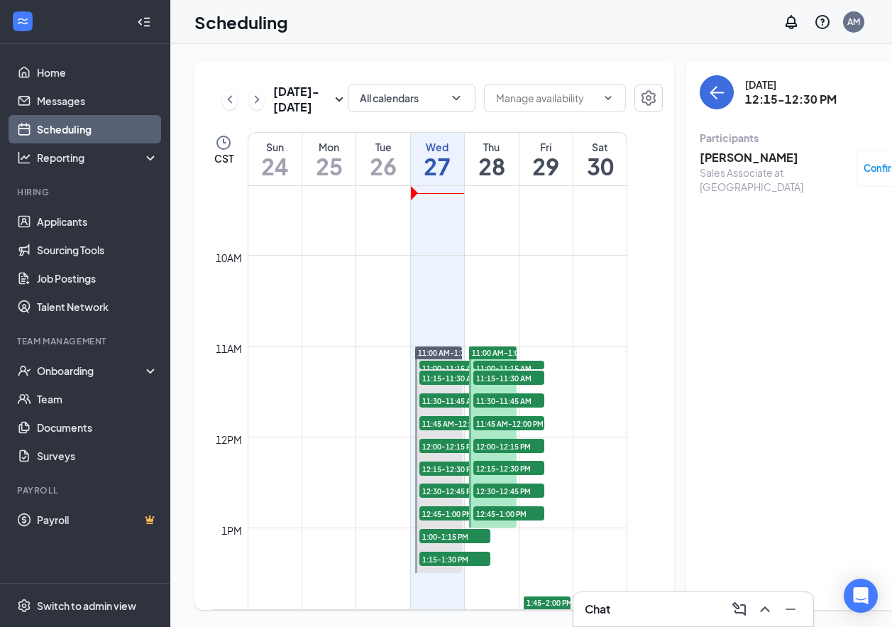
click at [708, 165] on div "Sales Associate at [GEOGRAPHIC_DATA]" at bounding box center [774, 179] width 149 height 28
click at [708, 163] on h3 "[PERSON_NAME]" at bounding box center [774, 158] width 149 height 16
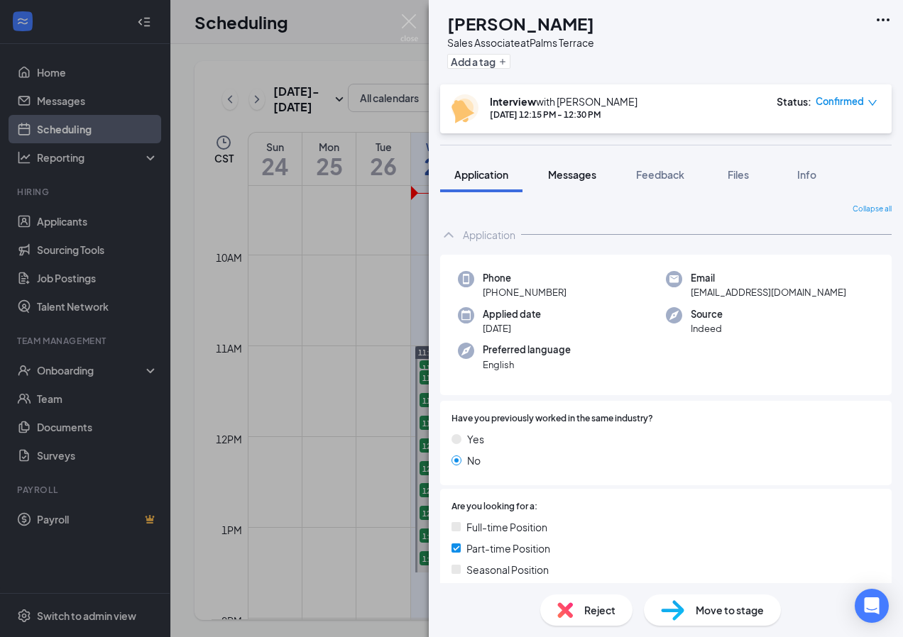
click at [581, 174] on span "Messages" at bounding box center [572, 174] width 48 height 13
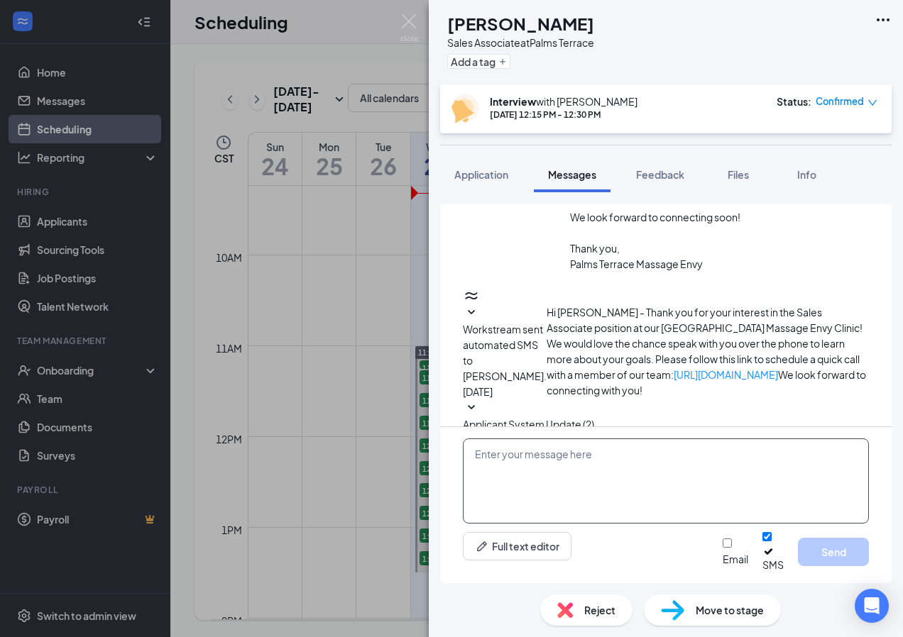
click at [562, 485] on textarea at bounding box center [666, 481] width 406 height 85
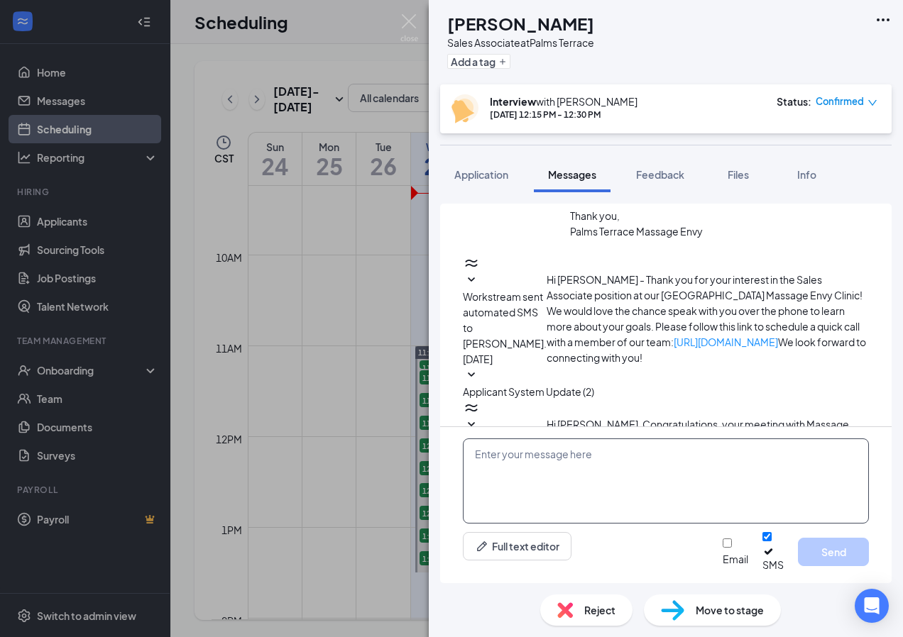
paste textarea "Hello [PERSON_NAME]. We have you booked [DATE] at 12:00pm for a quick phone int…"
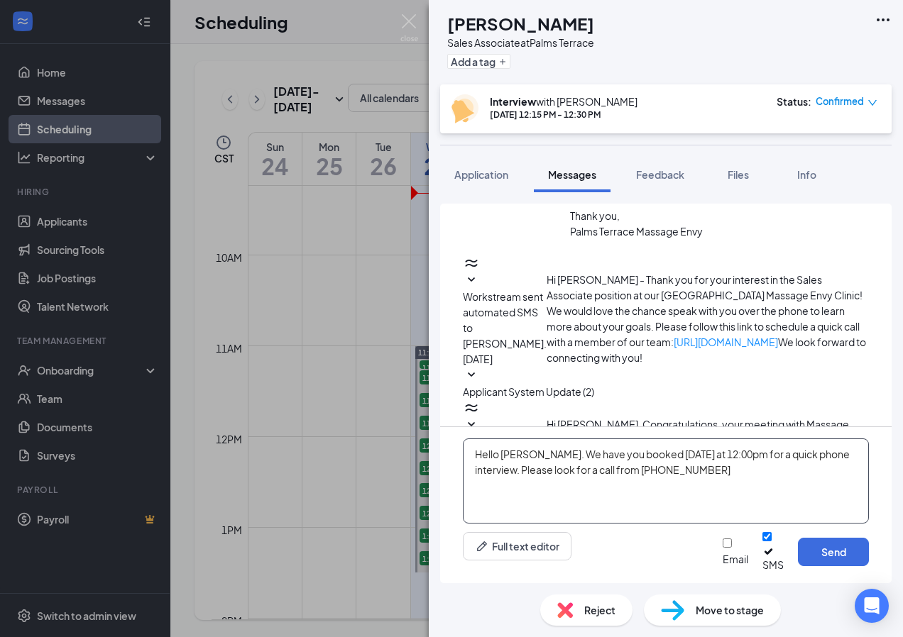
click at [536, 464] on textarea "Hello [PERSON_NAME]. We have you booked [DATE] at 12:00pm for a quick phone int…" at bounding box center [666, 481] width 406 height 85
click at [717, 466] on textarea "Hello Marandfa. We have you booked [DATE] at 12:00pm for a quick phone intervie…" at bounding box center [666, 481] width 406 height 85
click at [756, 493] on textarea "Hello [PERSON_NAME]. We have you booked [DATE] at 12:15pm for a quick phone int…" at bounding box center [666, 481] width 406 height 85
type textarea "Hello [PERSON_NAME]. We have you booked [DATE] at 12:15pm for a quick phone int…"
click at [816, 559] on button "Send" at bounding box center [833, 552] width 71 height 28
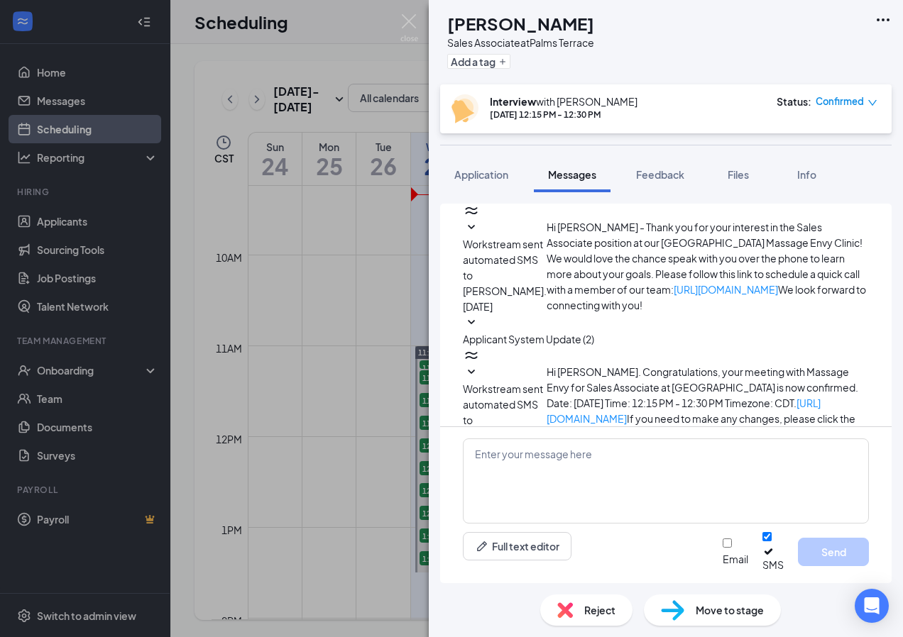
scroll to position [371, 0]
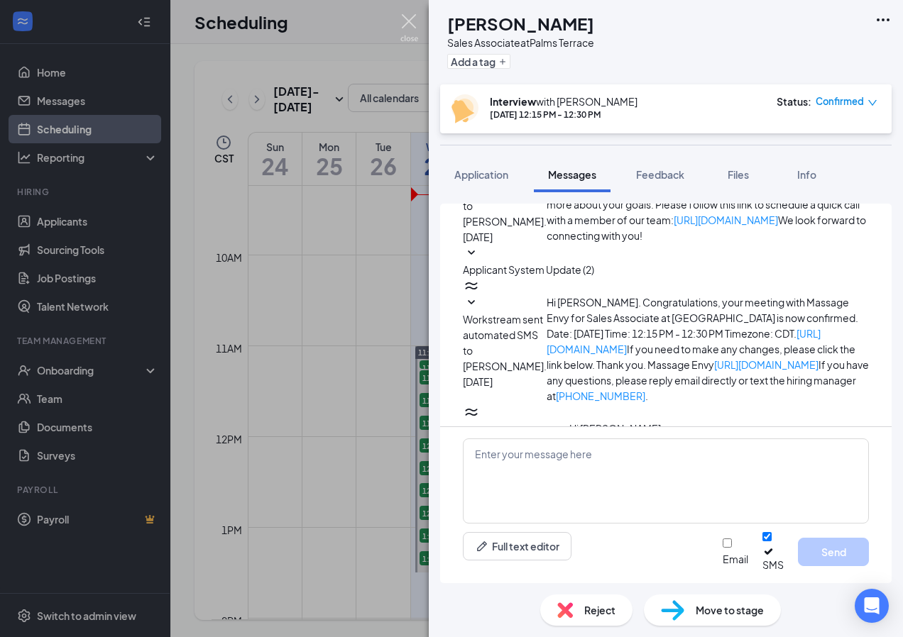
click at [407, 23] on img at bounding box center [409, 28] width 18 height 28
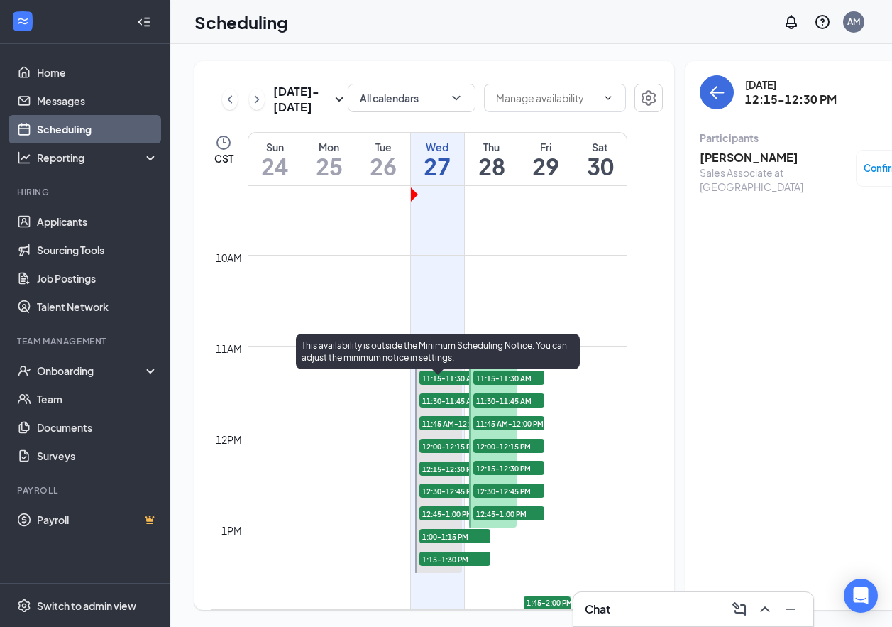
click at [444, 498] on span "12:30-12:45 PM" at bounding box center [454, 490] width 71 height 14
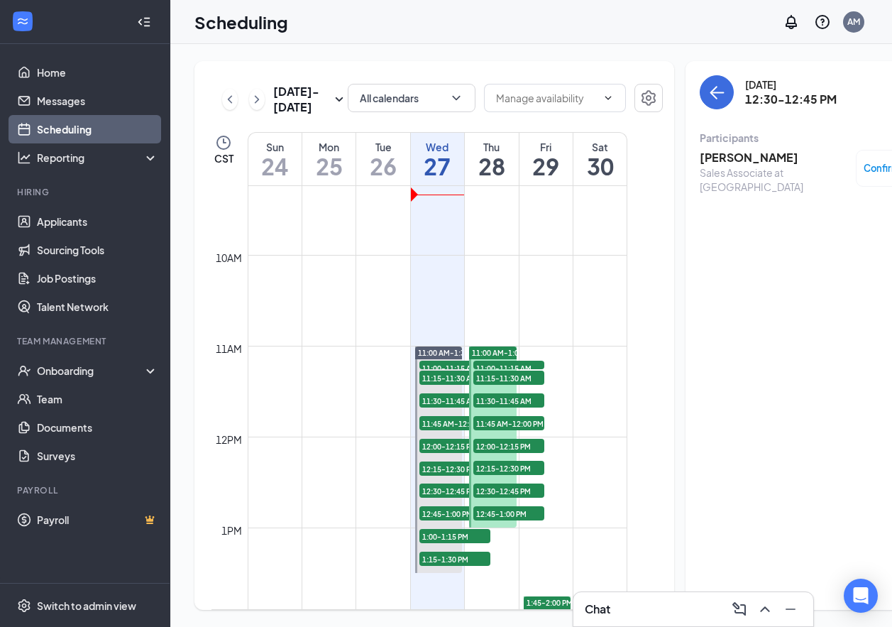
click at [700, 160] on h3 "[PERSON_NAME]" at bounding box center [774, 158] width 149 height 16
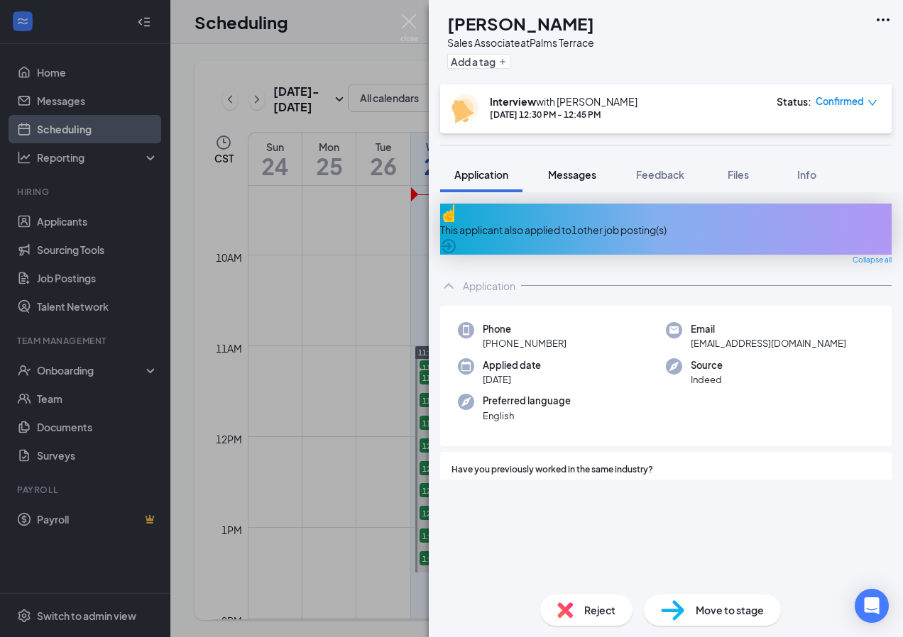
click at [590, 173] on span "Messages" at bounding box center [572, 174] width 48 height 13
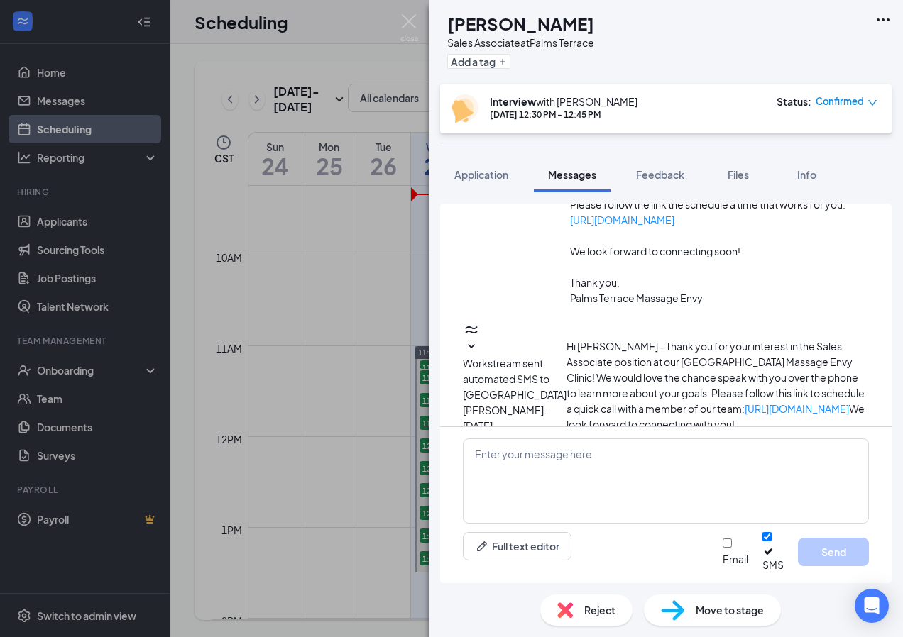
scroll to position [248, 0]
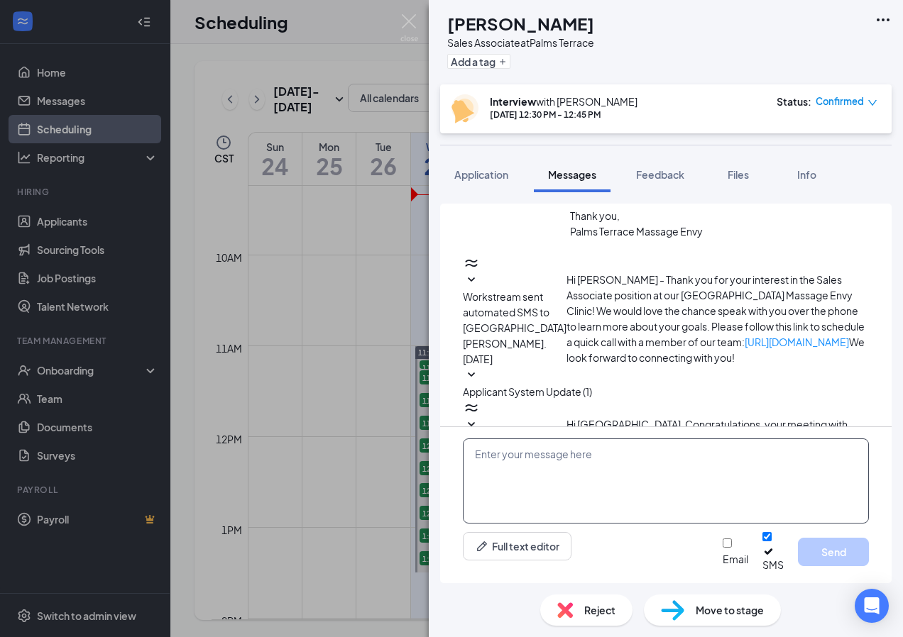
click at [561, 477] on textarea at bounding box center [666, 481] width 406 height 85
paste textarea "Hello [PERSON_NAME]. We have you booked [DATE] at 12:00pm for a quick phone int…"
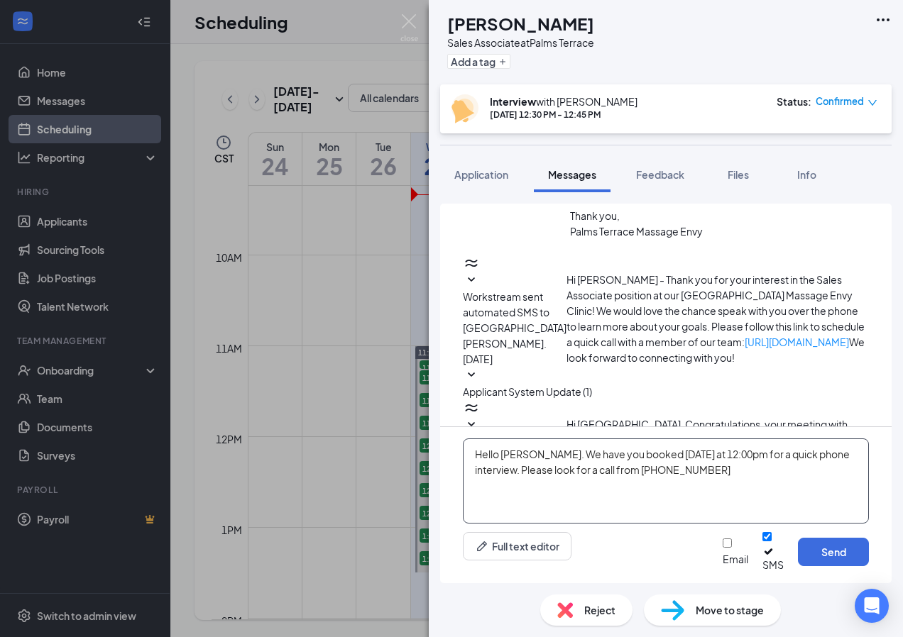
click at [534, 465] on textarea "Hello [PERSON_NAME]. We have you booked [DATE] at 12:00pm for a quick phone int…" at bounding box center [666, 481] width 406 height 85
click at [706, 467] on textarea "Hello [GEOGRAPHIC_DATA]. We have you booked [DATE] at 12:00pm for a quick phone…" at bounding box center [666, 481] width 406 height 85
type textarea "Hello [GEOGRAPHIC_DATA]. We have you booked [DATE] at 12:30pm for a quick phone…"
click at [828, 559] on button "Send" at bounding box center [833, 552] width 71 height 28
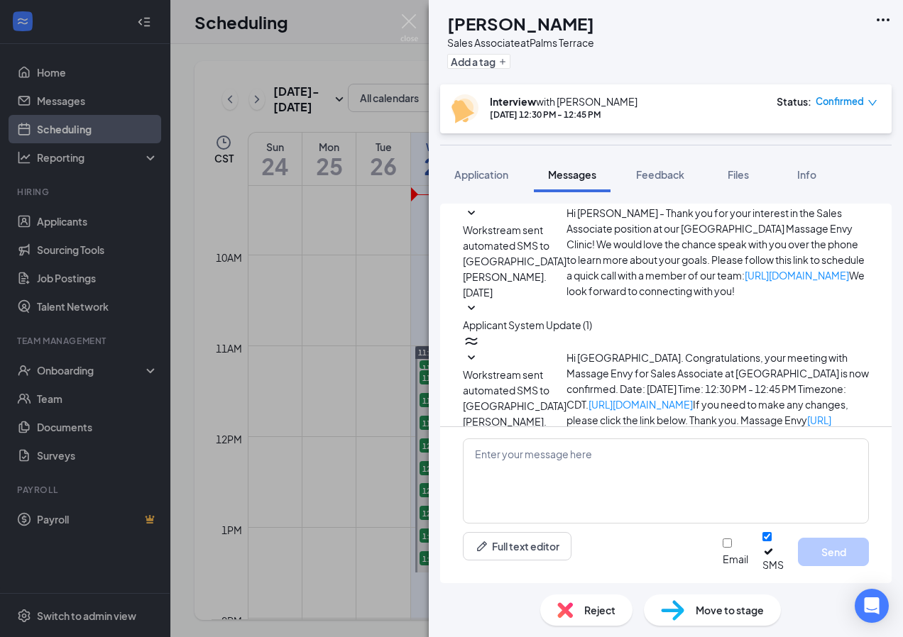
scroll to position [356, 0]
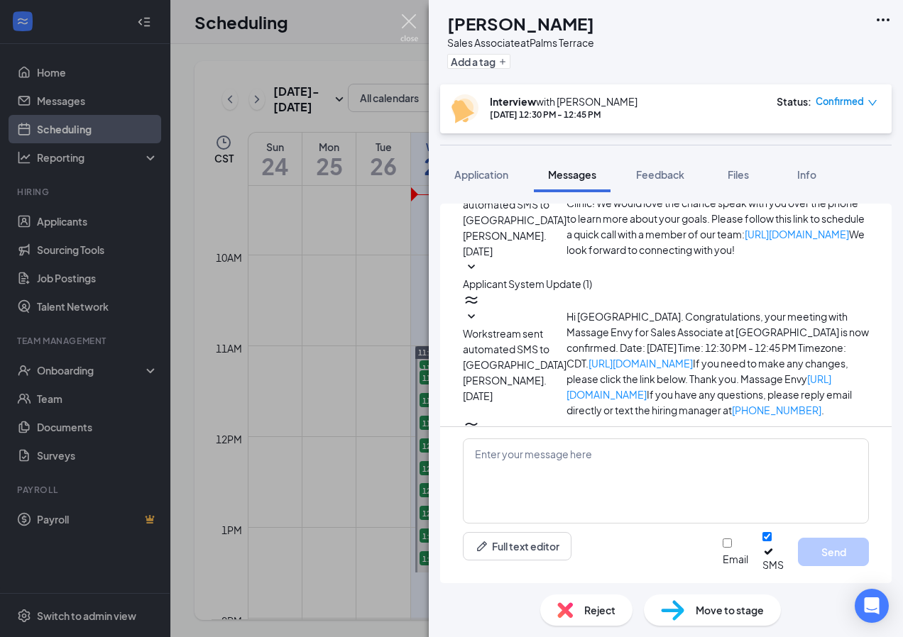
click at [409, 26] on img at bounding box center [409, 28] width 18 height 28
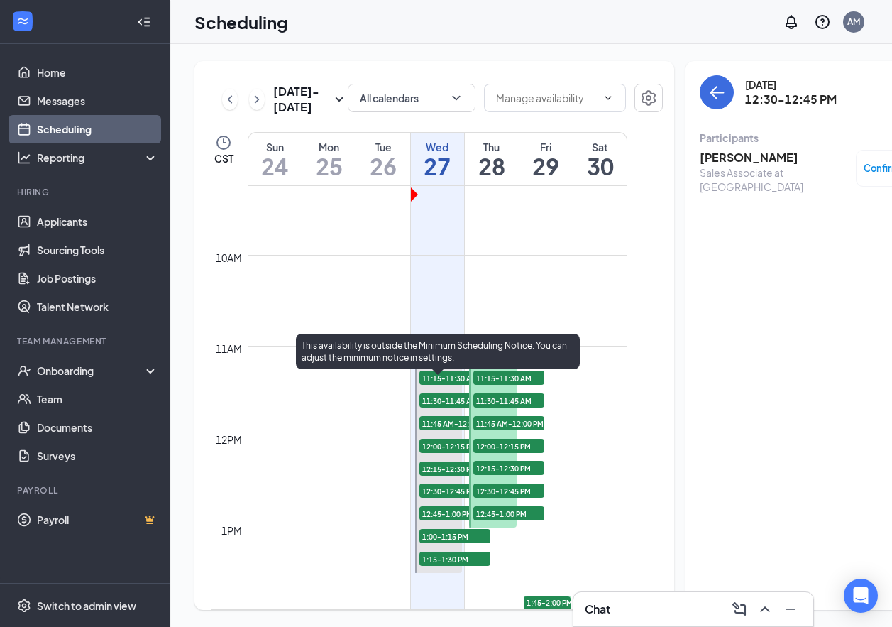
click at [442, 520] on span "12:45-1:00 PM" at bounding box center [454, 513] width 71 height 14
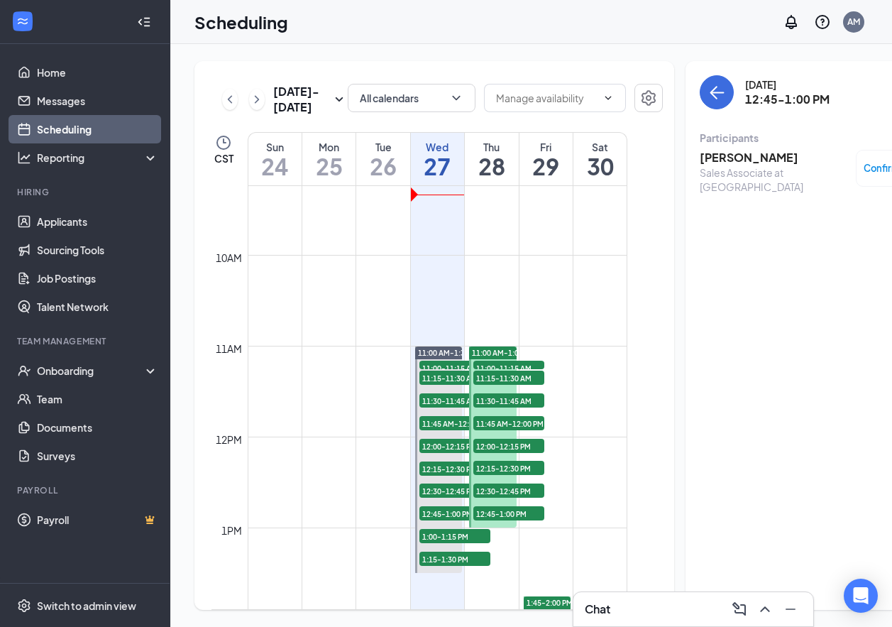
click at [700, 162] on h3 "[PERSON_NAME]" at bounding box center [774, 158] width 149 height 16
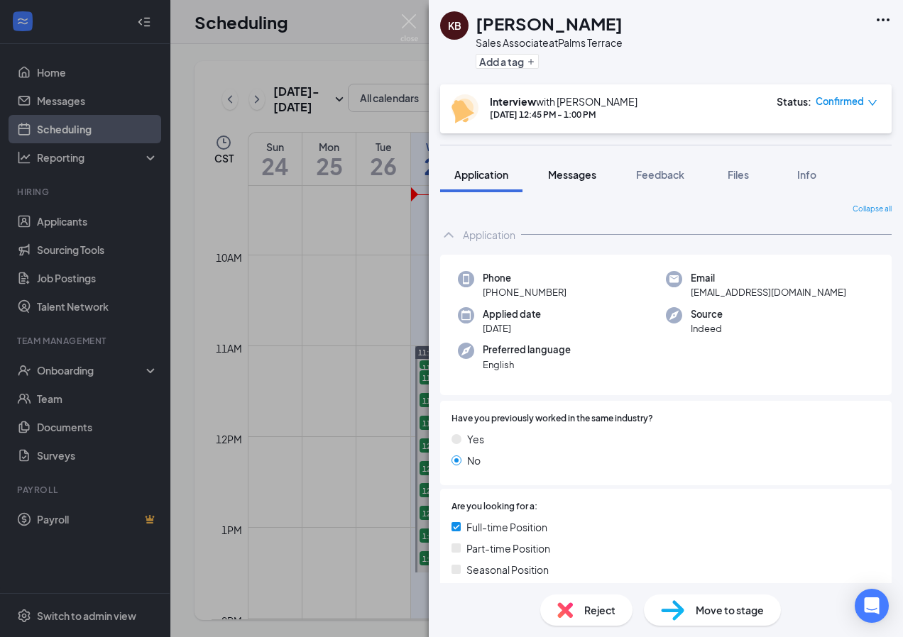
click at [588, 177] on span "Messages" at bounding box center [572, 174] width 48 height 13
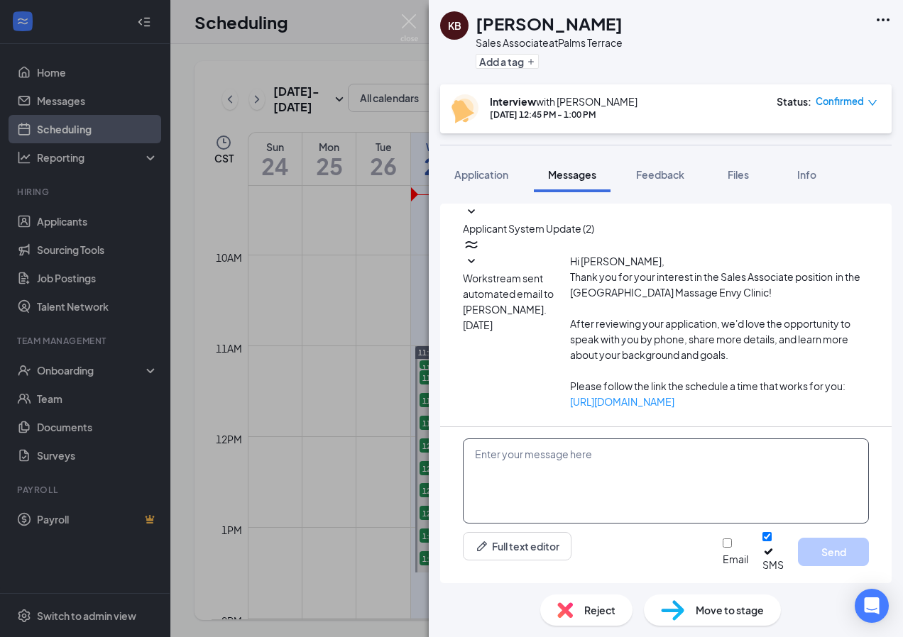
click at [585, 485] on textarea at bounding box center [666, 481] width 406 height 85
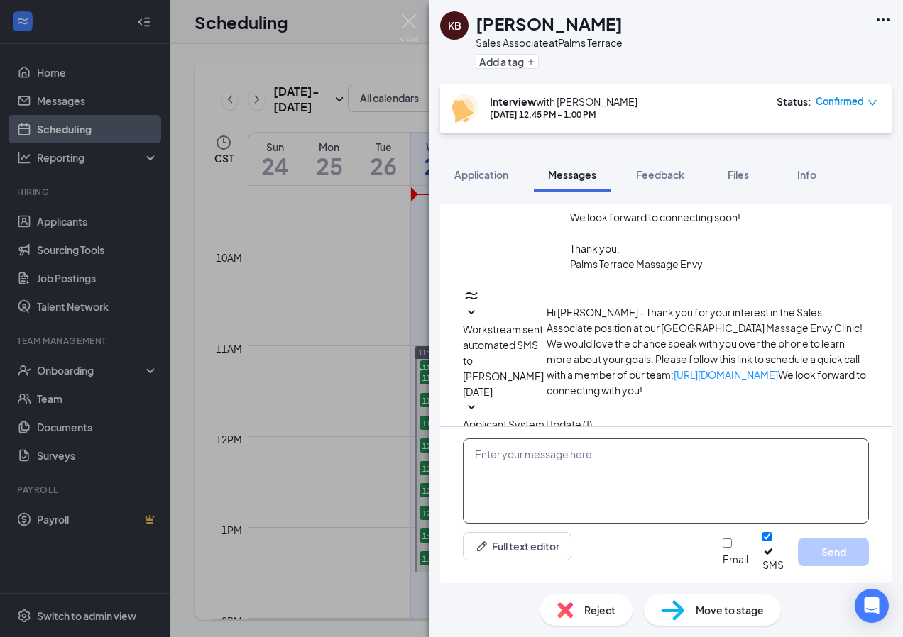
scroll to position [248, 0]
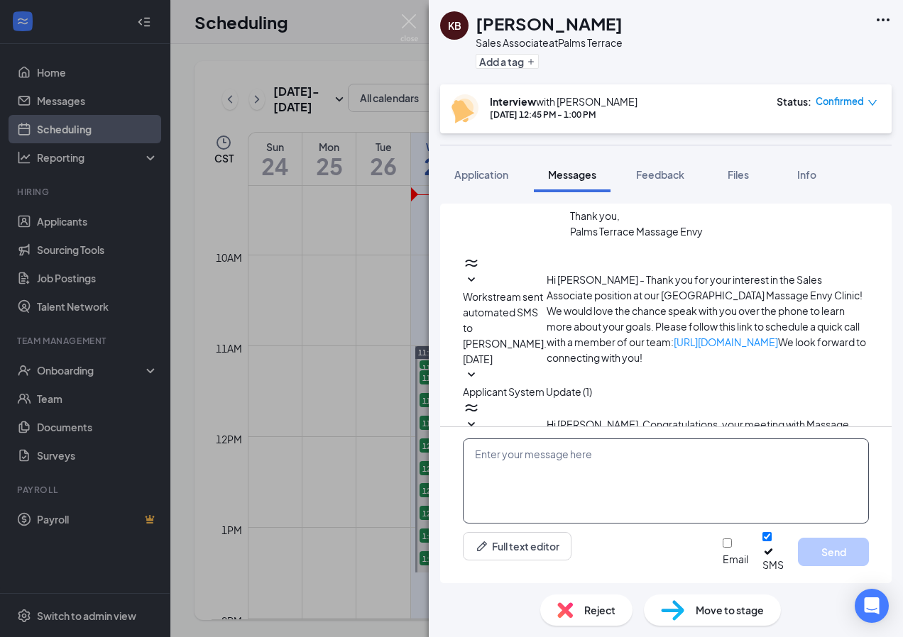
paste textarea "Hello [PERSON_NAME]. We have you booked [DATE] at 12:00pm for a quick phone int…"
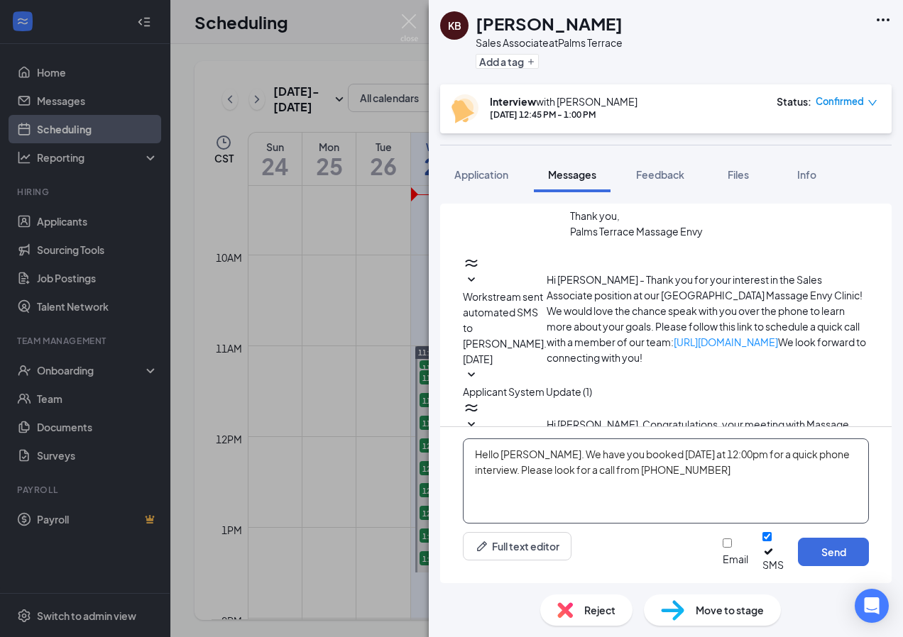
click at [534, 469] on textarea "Hello [PERSON_NAME]. We have you booked [DATE] at 12:00pm for a quick phone int…" at bounding box center [666, 481] width 406 height 85
click at [701, 465] on textarea "Hello [PERSON_NAME]. We have you booked [DATE] at 12:00pm for a quick phone int…" at bounding box center [666, 481] width 406 height 85
click at [696, 506] on textarea "Hello [PERSON_NAME]. We have you booked [DATE] at 12:45pm for a quick phone int…" at bounding box center [666, 481] width 406 height 85
type textarea "Hello [PERSON_NAME]. We have you booked [DATE] at 12:45pm for a quick phone int…"
click at [838, 561] on button "Send" at bounding box center [833, 552] width 71 height 28
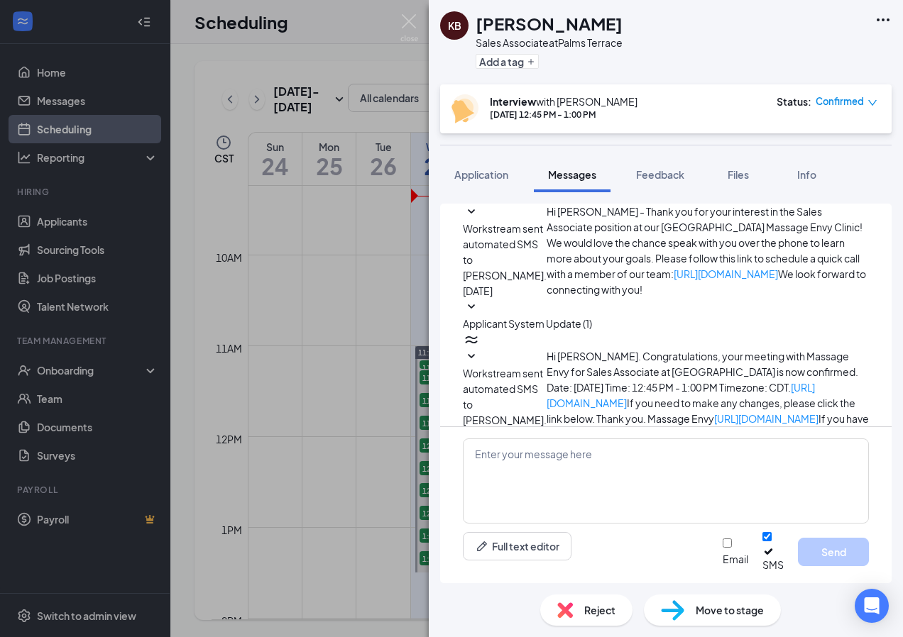
scroll to position [371, 0]
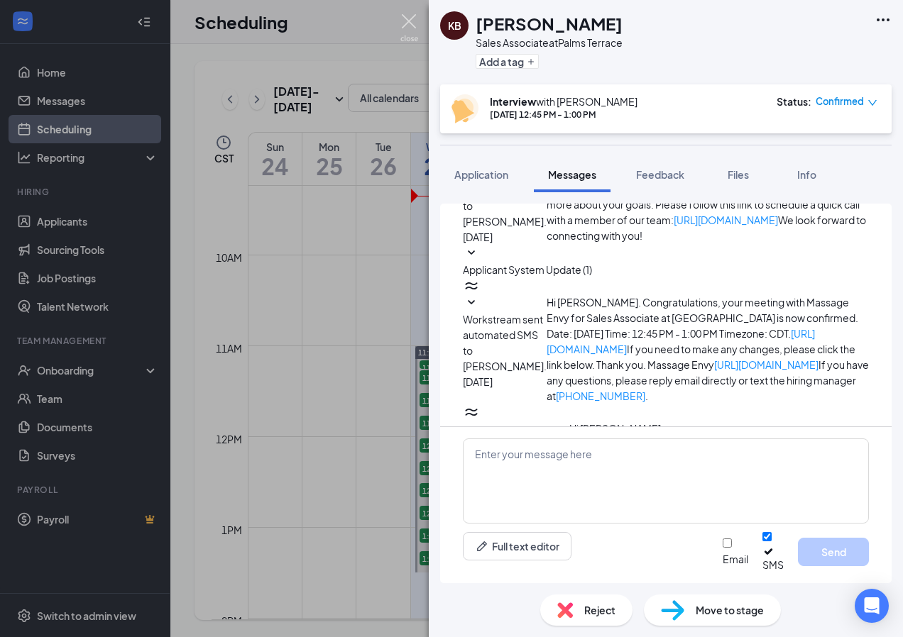
click at [402, 27] on img at bounding box center [409, 28] width 18 height 28
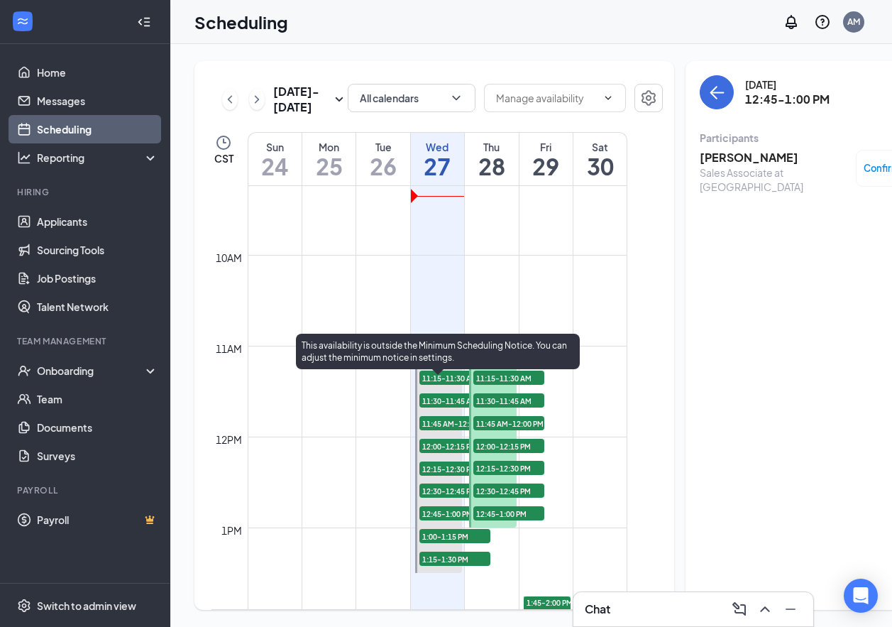
click at [428, 543] on span "1:00-1:15 PM" at bounding box center [454, 536] width 71 height 14
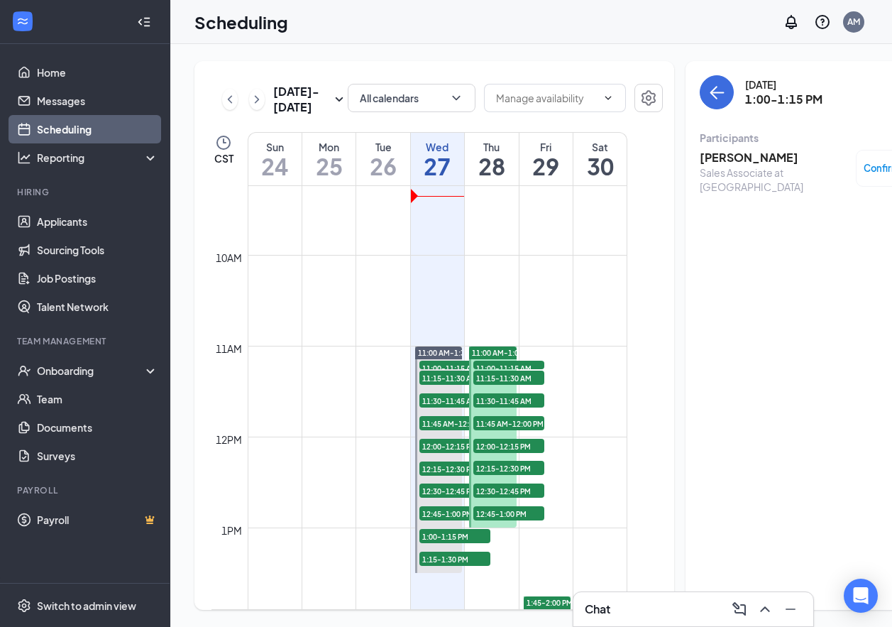
click at [703, 160] on h3 "[PERSON_NAME]" at bounding box center [774, 158] width 149 height 16
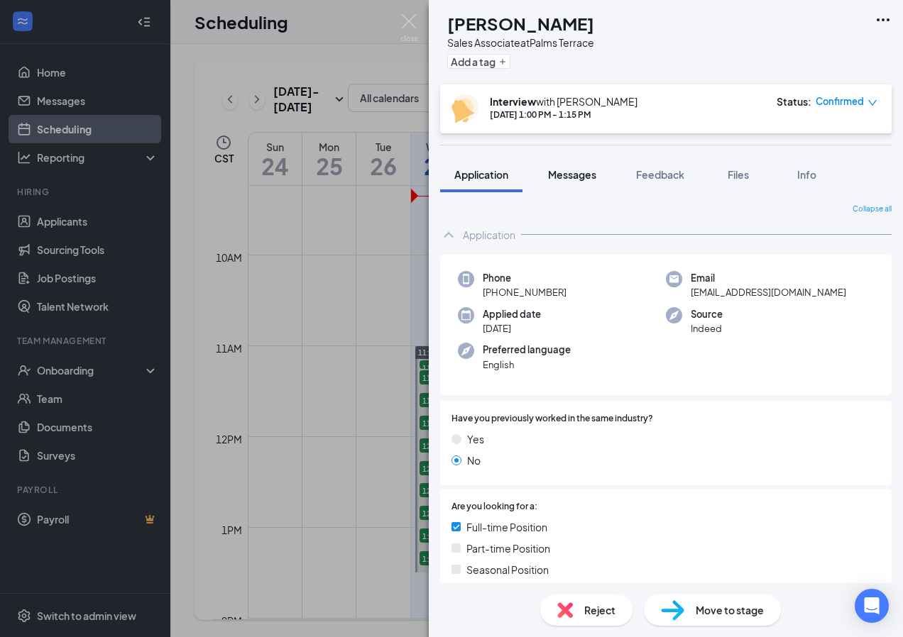
click at [572, 179] on span "Messages" at bounding box center [572, 174] width 48 height 13
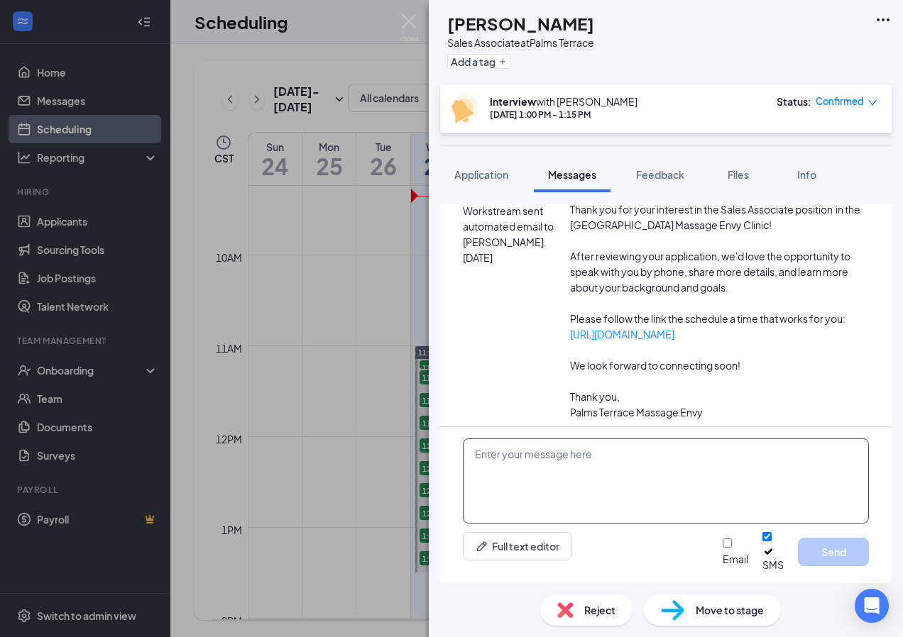
scroll to position [115, 0]
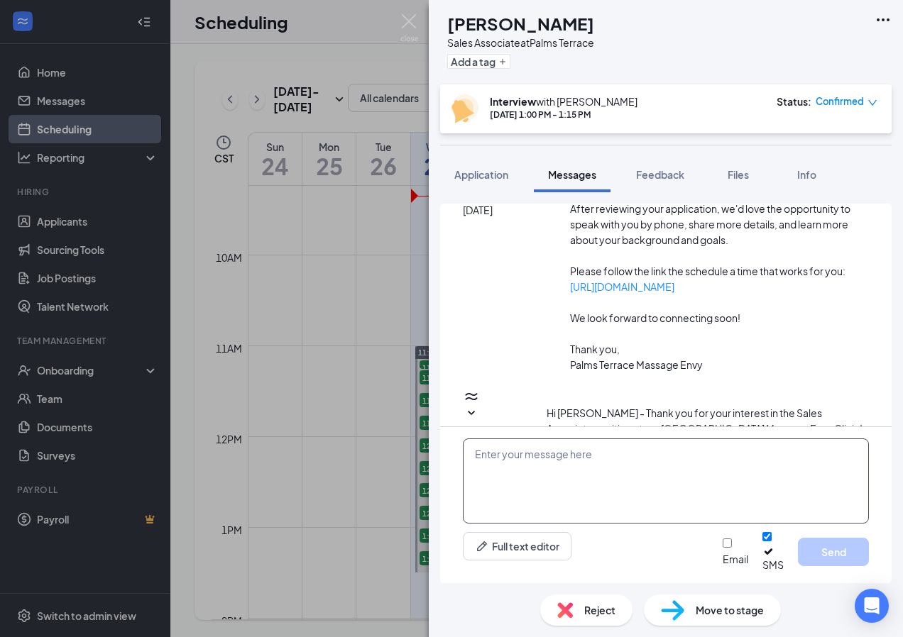
click at [559, 486] on textarea at bounding box center [666, 481] width 406 height 85
paste textarea "Hello [PERSON_NAME]. We have you booked [DATE] at 12:00pm for a quick phone int…"
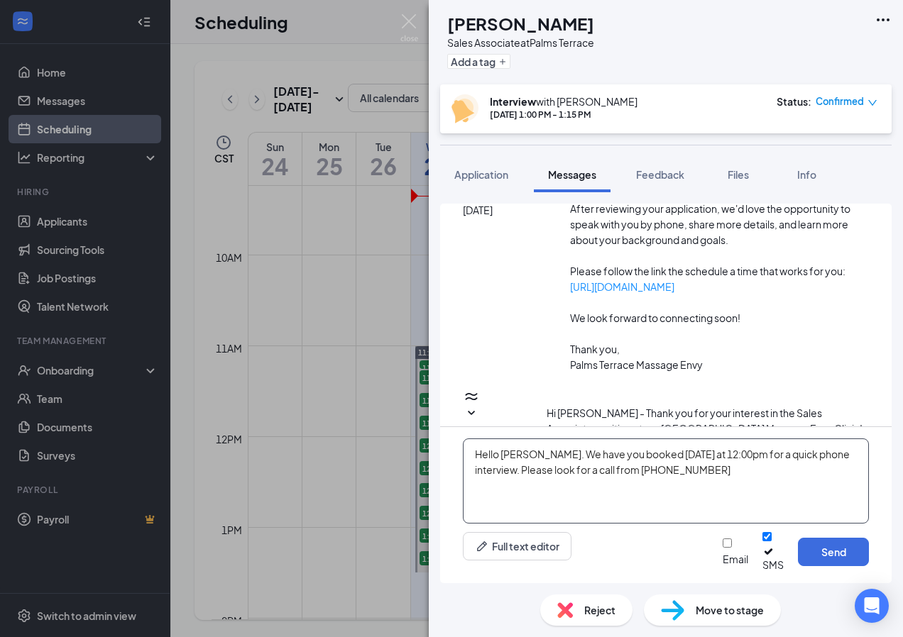
click at [537, 464] on textarea "Hello [PERSON_NAME]. We have you booked [DATE] at 12:00pm for a quick phone int…" at bounding box center [666, 481] width 406 height 85
click at [694, 463] on textarea "Hello [PERSON_NAME]. We have you booked [DATE] at 12:00pm for a quick phone int…" at bounding box center [666, 481] width 406 height 85
type textarea "Hello [PERSON_NAME]. We have you booked [DATE] at 1:00pm for a quick phone inte…"
click at [821, 550] on button "Send" at bounding box center [833, 552] width 71 height 28
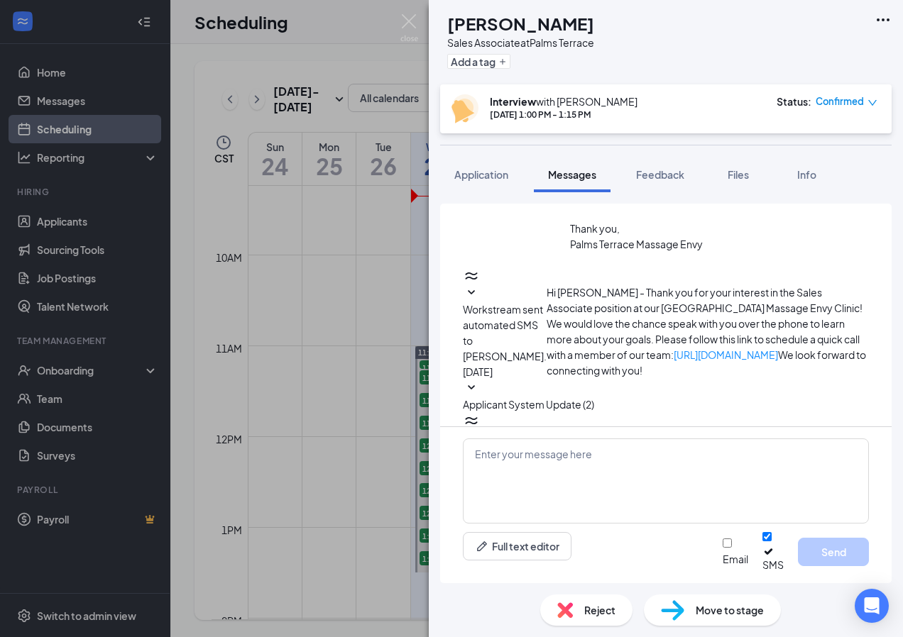
scroll to position [237, 0]
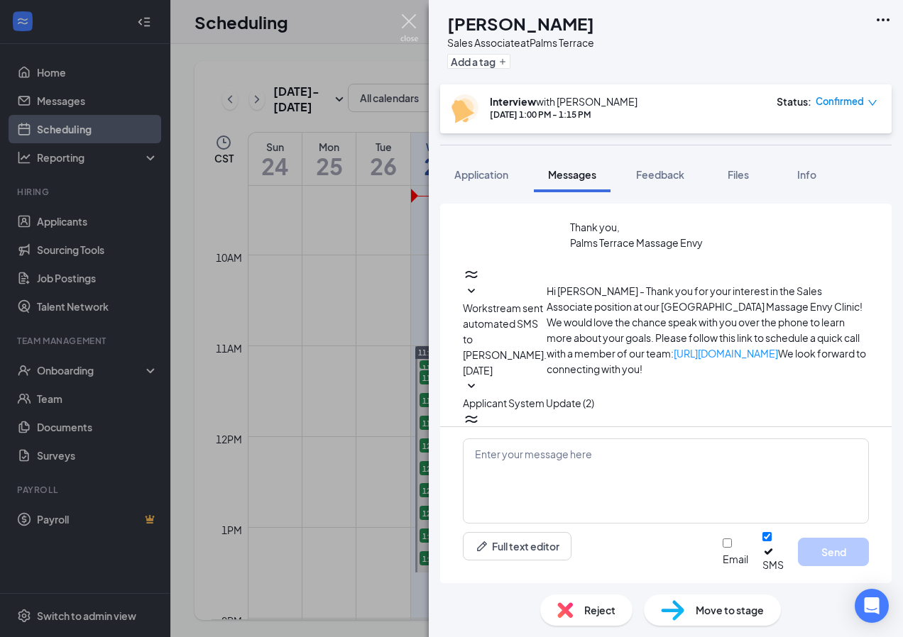
click at [408, 24] on img at bounding box center [409, 28] width 18 height 28
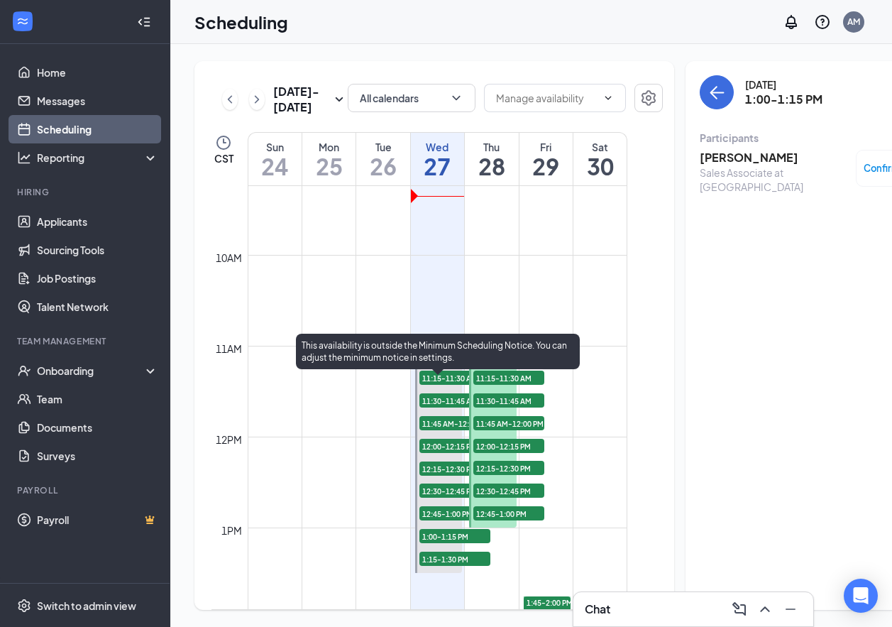
click at [435, 566] on span "1:15-1:30 PM" at bounding box center [454, 559] width 71 height 14
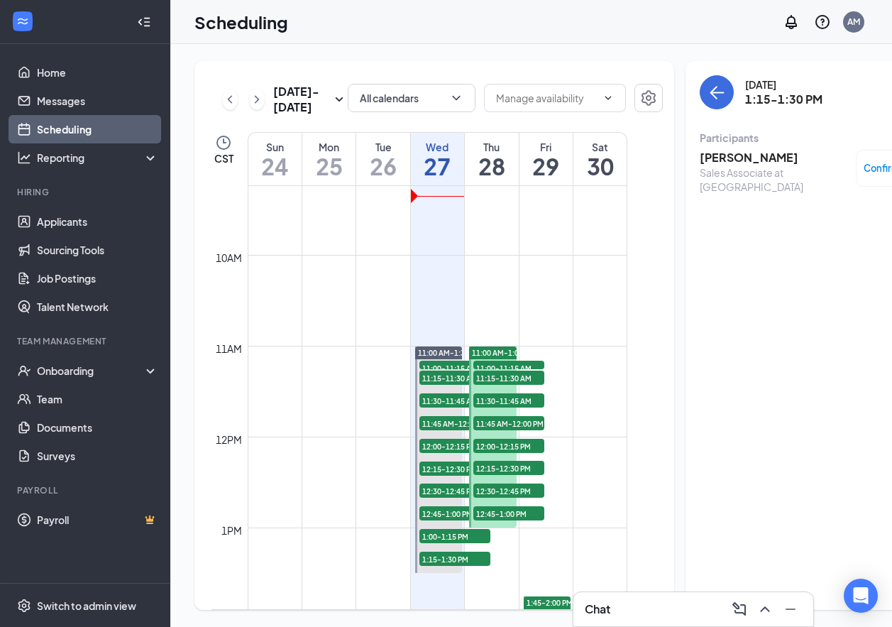
click at [700, 154] on h3 "[PERSON_NAME]" at bounding box center [774, 158] width 149 height 16
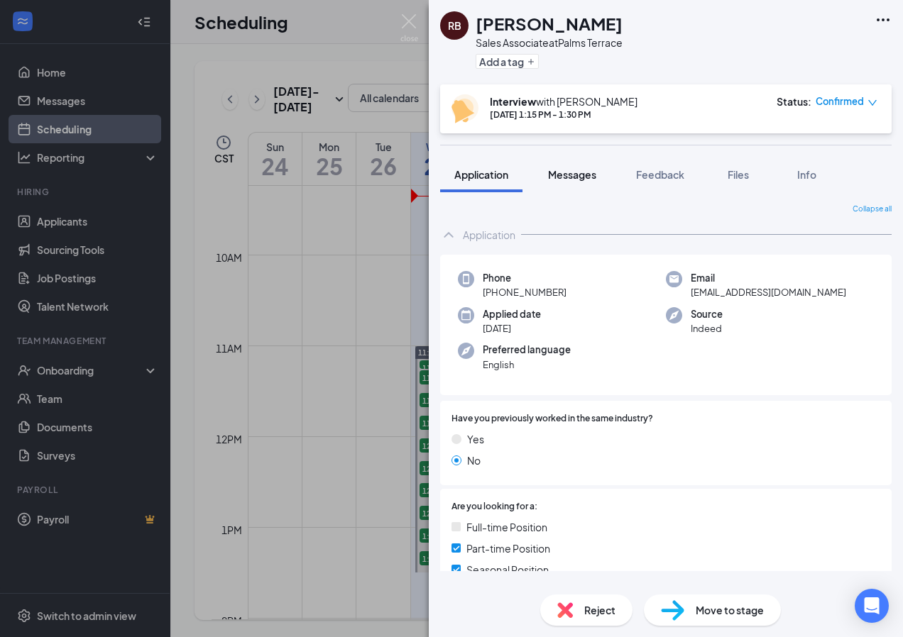
click at [569, 174] on span "Messages" at bounding box center [572, 174] width 48 height 13
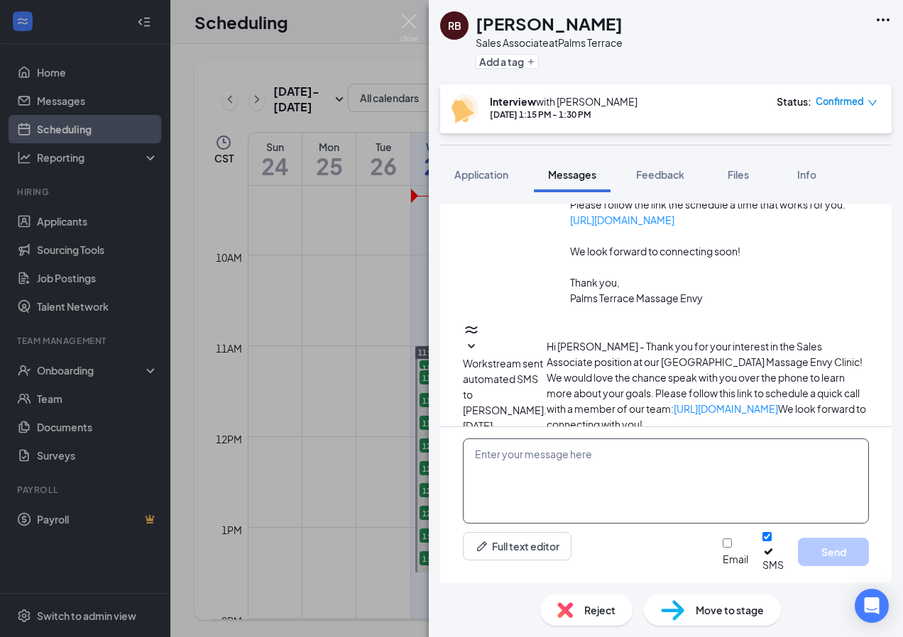
scroll to position [248, 0]
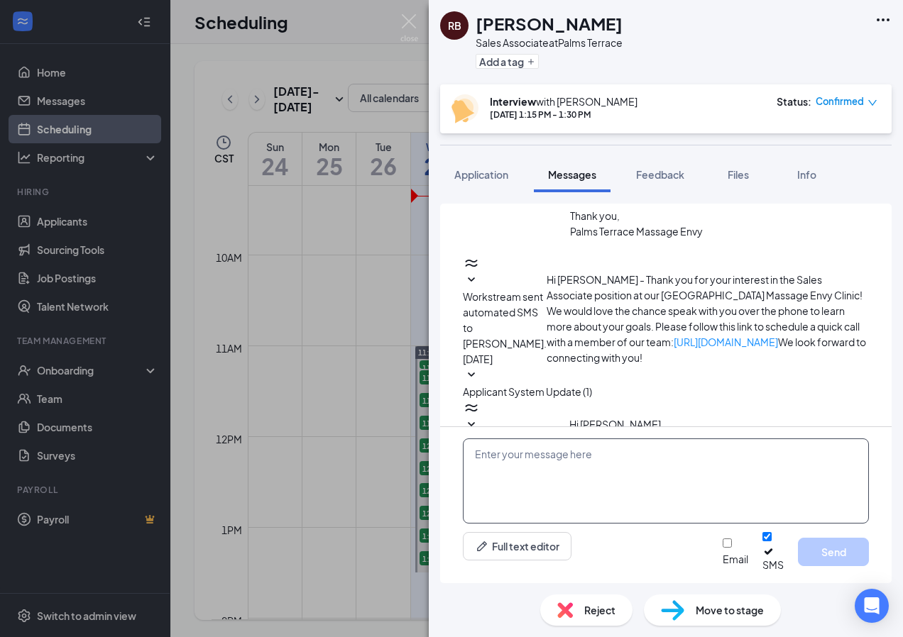
click at [537, 473] on textarea at bounding box center [666, 481] width 406 height 85
paste textarea "Hello [PERSON_NAME]. We have you booked [DATE] at 12:00pm for a quick phone int…"
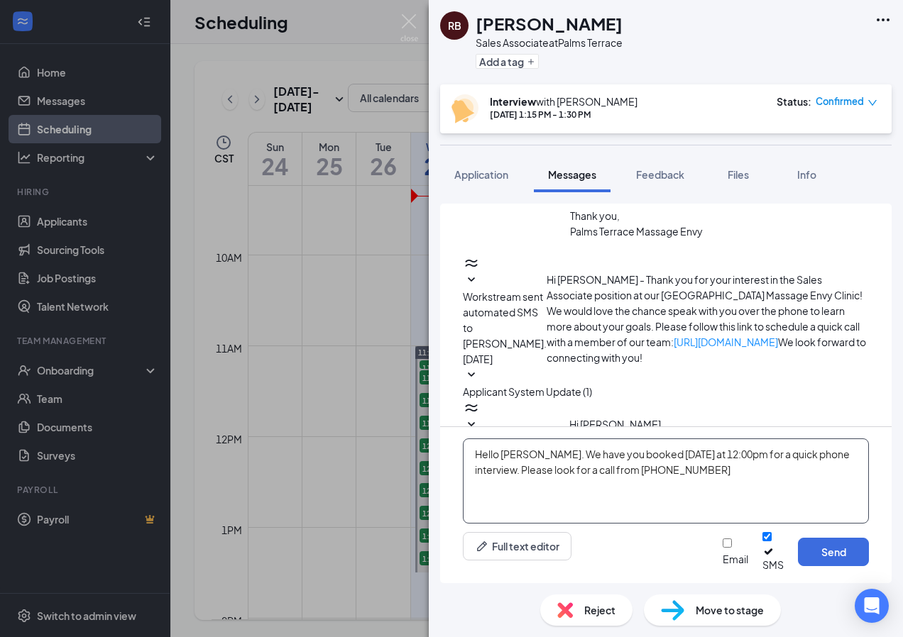
click at [537, 463] on textarea "Hello [PERSON_NAME]. We have you booked [DATE] at 12:00pm for a quick phone int…" at bounding box center [666, 481] width 406 height 85
click at [692, 464] on textarea "Hello [PERSON_NAME]. We have you booked [DATE] at 12:00pm for a quick phone int…" at bounding box center [666, 481] width 406 height 85
click at [670, 500] on textarea "Hello [PERSON_NAME]. We have you booked [DATE] at 1:15pm for a quick phone inte…" at bounding box center [666, 481] width 406 height 85
type textarea "Hello [PERSON_NAME]. We have you booked [DATE] at 1:15pm for a quick phone inte…"
click at [816, 551] on button "Send" at bounding box center [833, 552] width 71 height 28
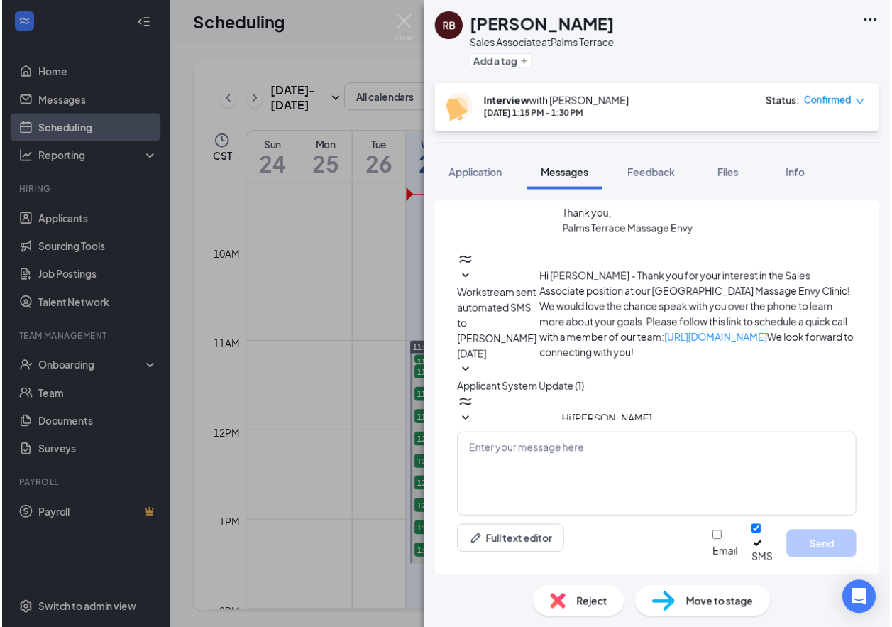
scroll to position [371, 0]
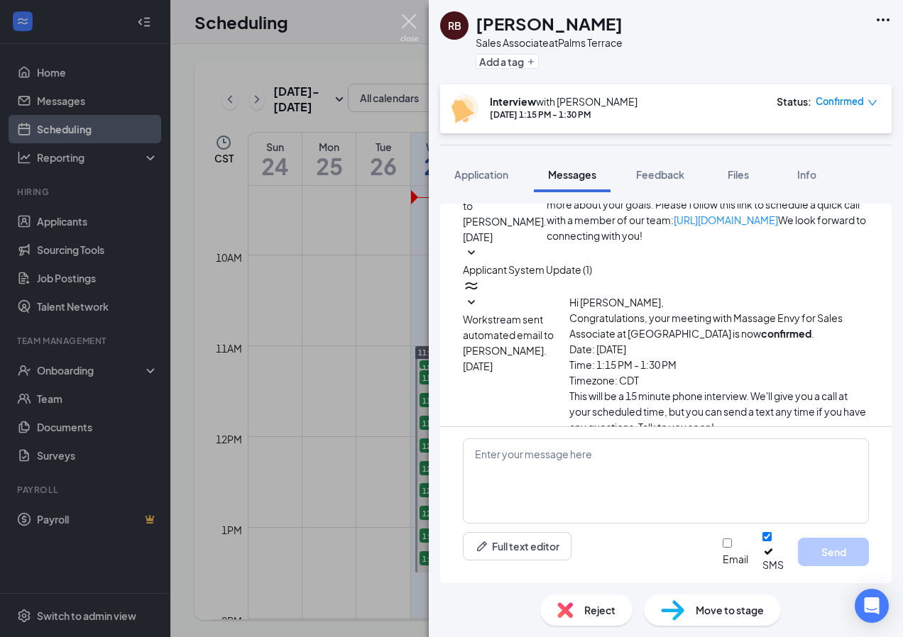
click at [415, 26] on img at bounding box center [409, 28] width 18 height 28
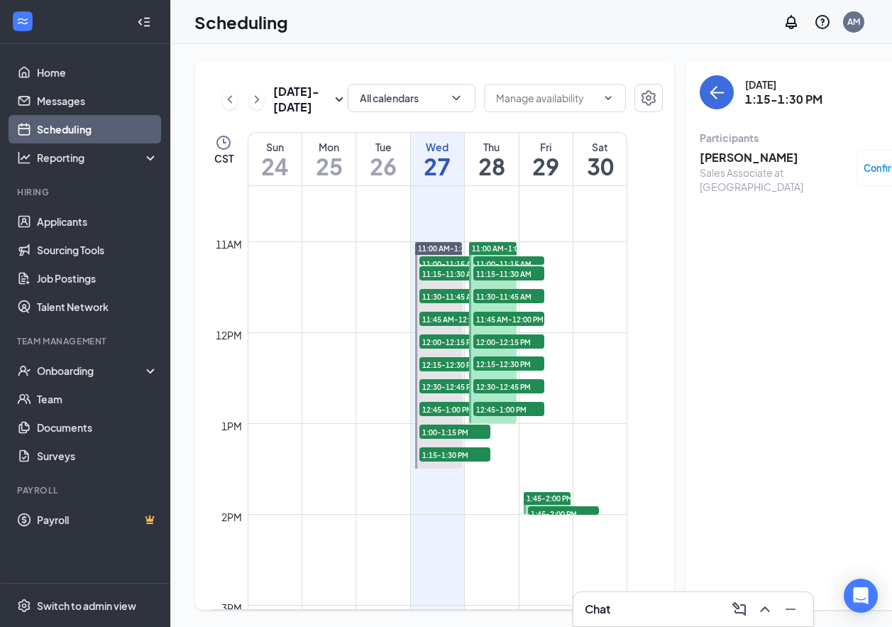
scroll to position [911, 0]
